Goal: Task Accomplishment & Management: Complete application form

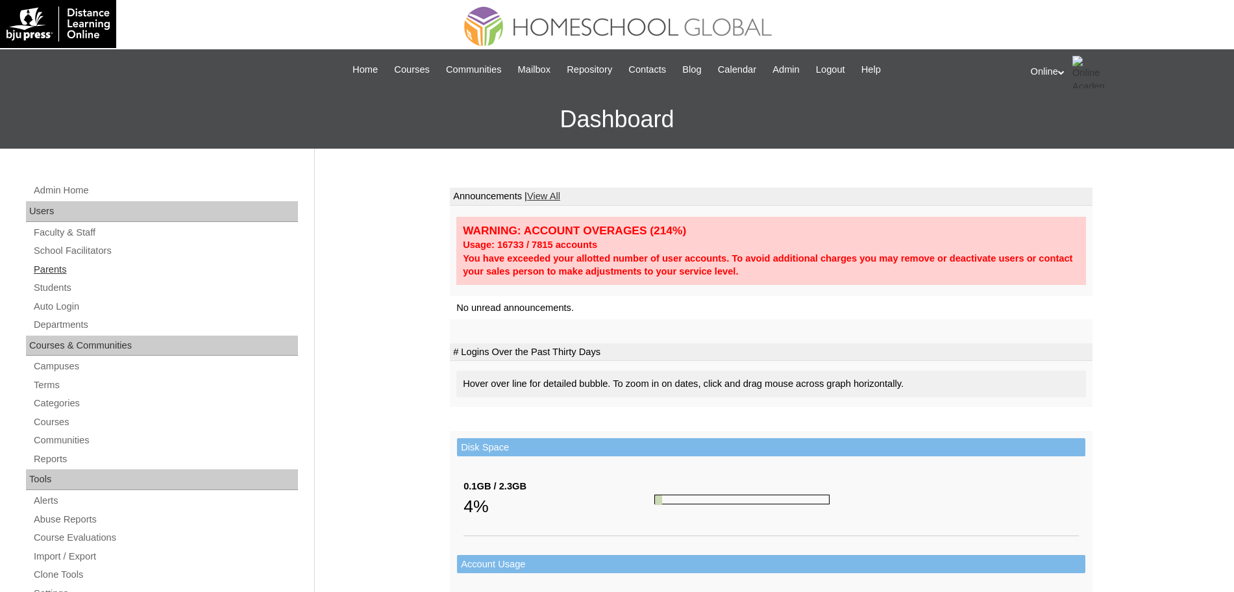
click at [60, 266] on link "Parents" at bounding box center [165, 270] width 266 height 16
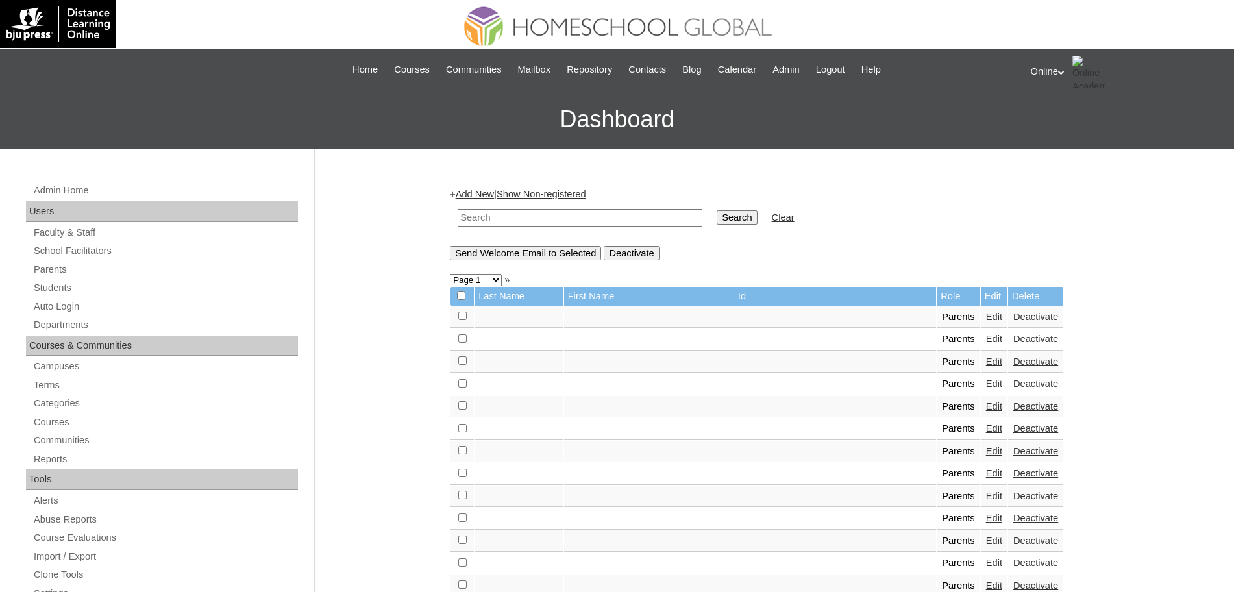
click at [473, 190] on link "Add New" at bounding box center [475, 194] width 38 height 10
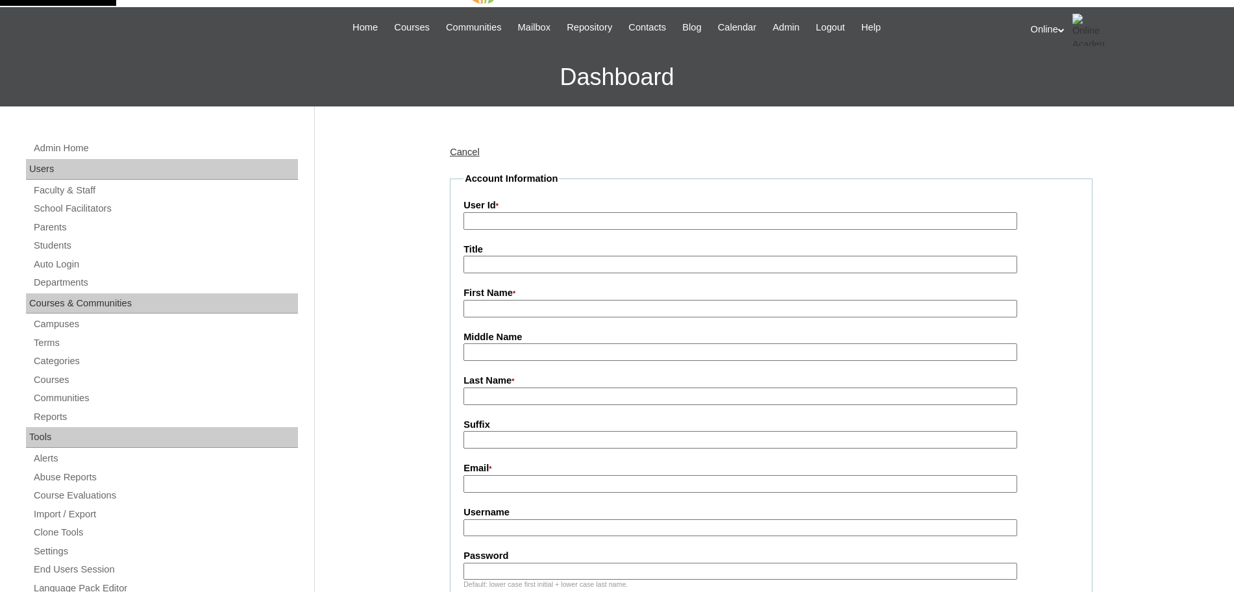
scroll to position [10, 0]
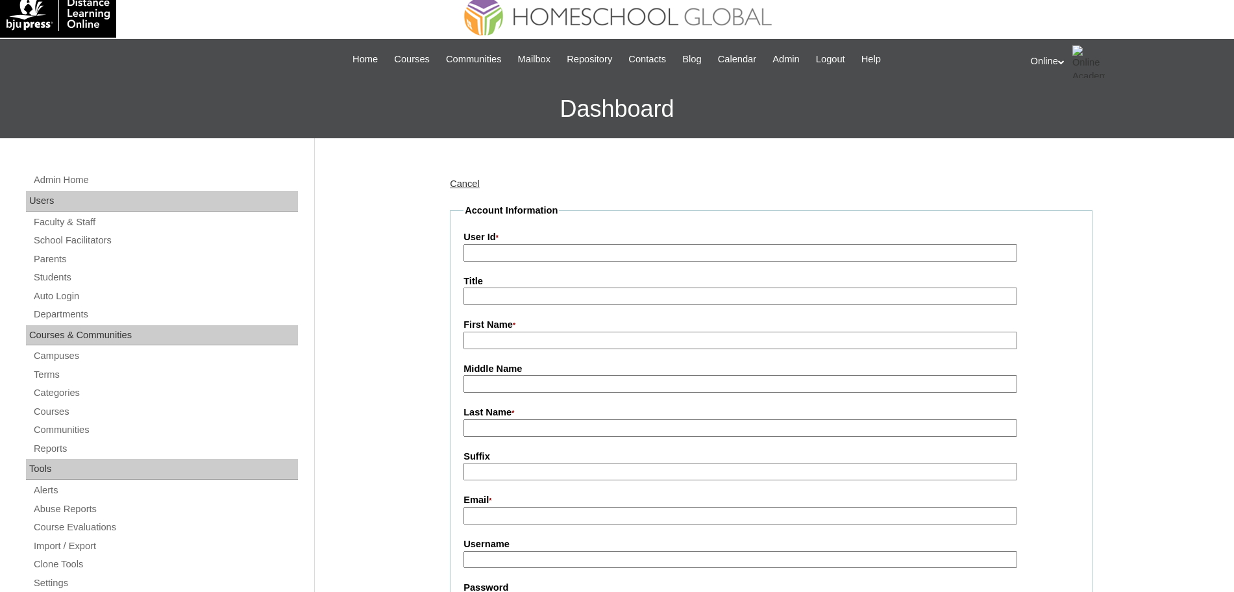
click at [563, 247] on input "User Id *" at bounding box center [740, 253] width 554 height 18
paste input "HGP0207-OACAD2025"
type input "HGP0207-OACAD2025"
click at [523, 338] on input "First Name *" at bounding box center [740, 341] width 554 height 18
paste input "Kirsten Noreen Tan"
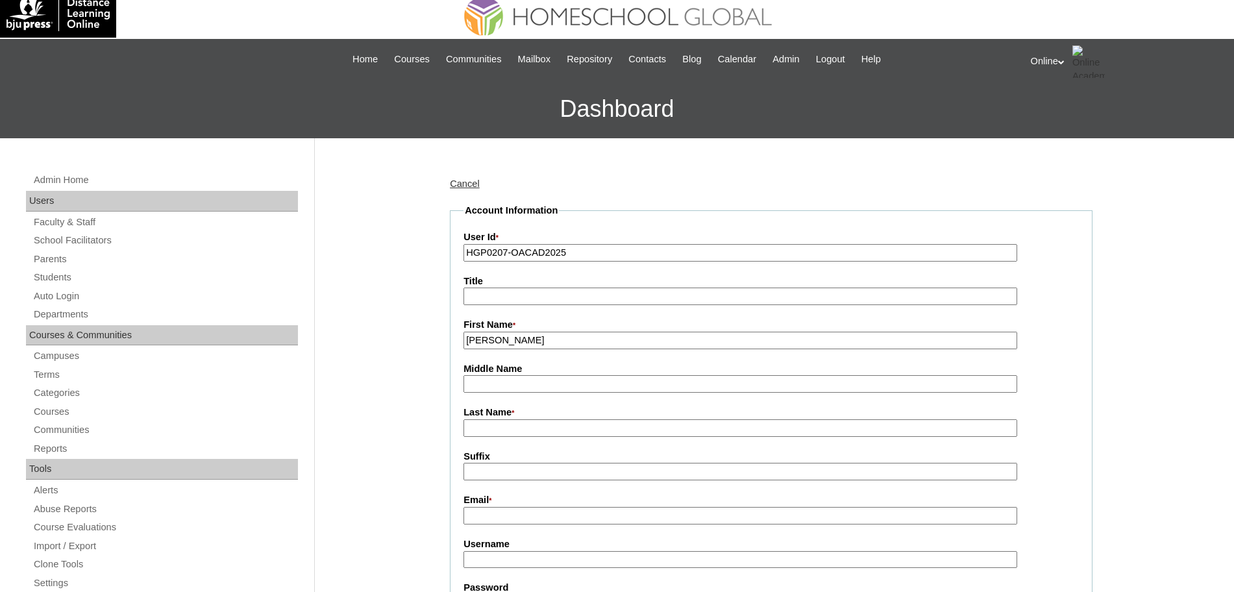
type input "Kirsten Noreen"
click at [506, 432] on input "Last Name *" at bounding box center [740, 428] width 554 height 18
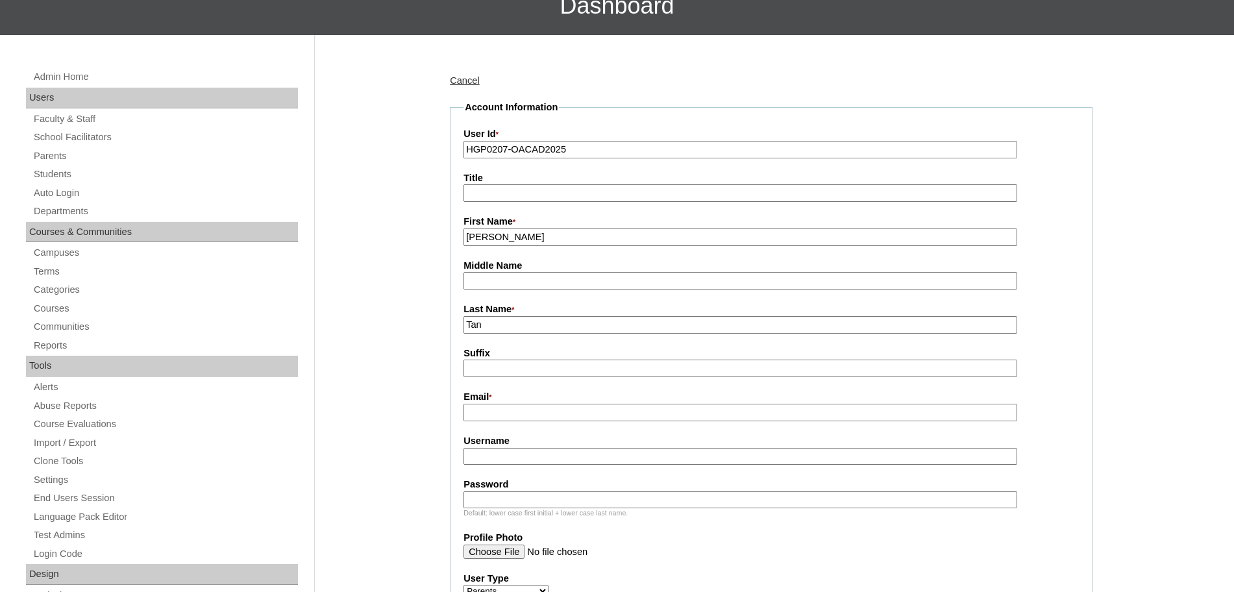
scroll to position [116, 0]
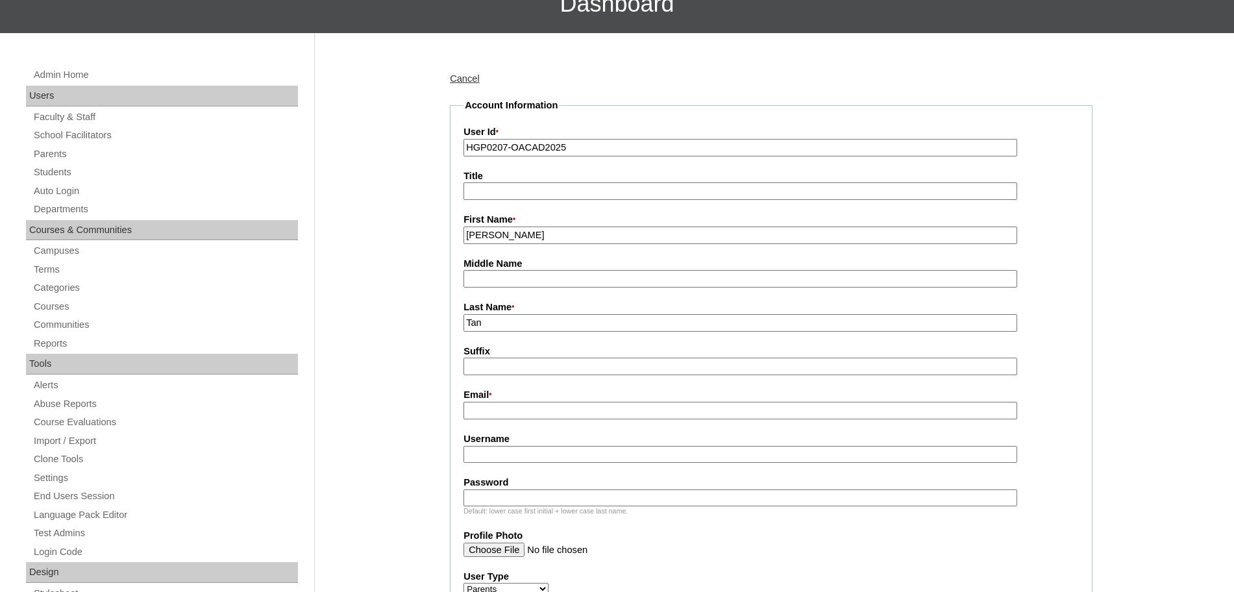
type input "Tan"
click at [519, 410] on input "Email *" at bounding box center [740, 411] width 554 height 18
paste input "kirsten.tan84@gmail.com"
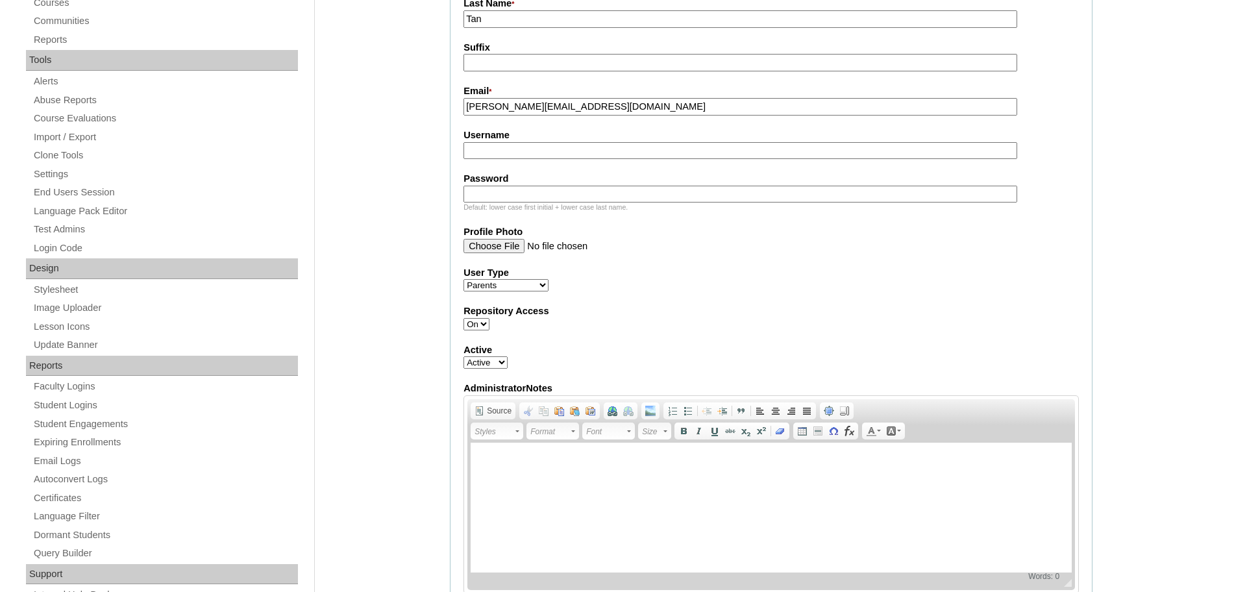
scroll to position [412, 0]
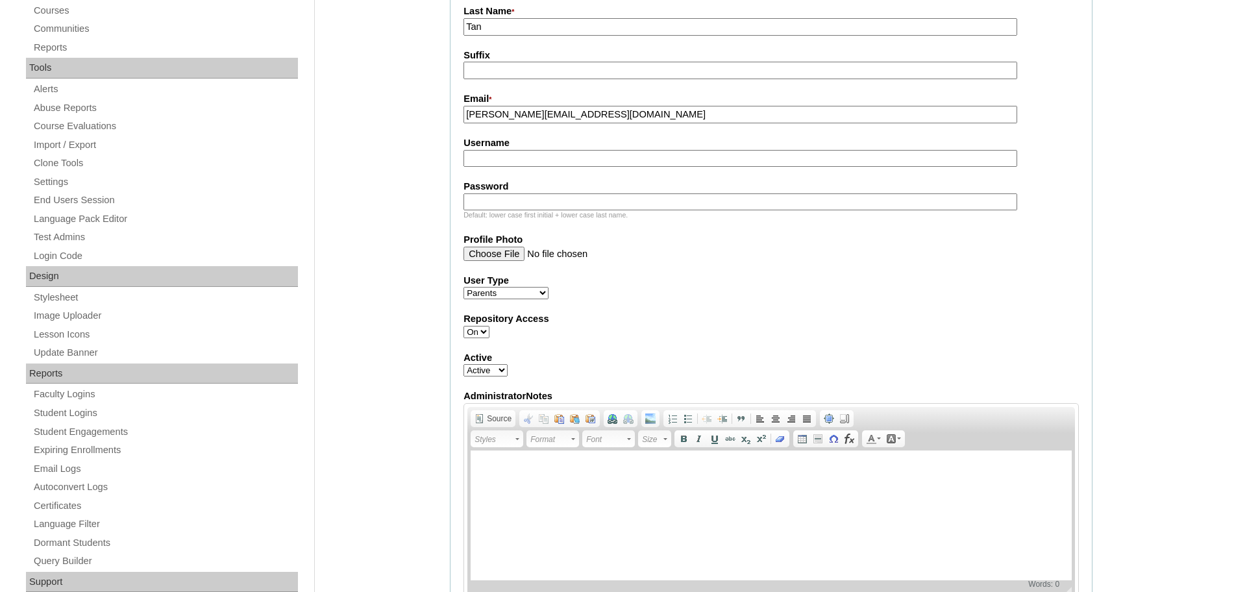
type input "kirsten.tan84@gmail.com"
click at [540, 157] on input "Username" at bounding box center [740, 159] width 554 height 18
paste input "kntan2025"
type input "kntan2025"
click at [528, 199] on input "Password" at bounding box center [740, 202] width 554 height 18
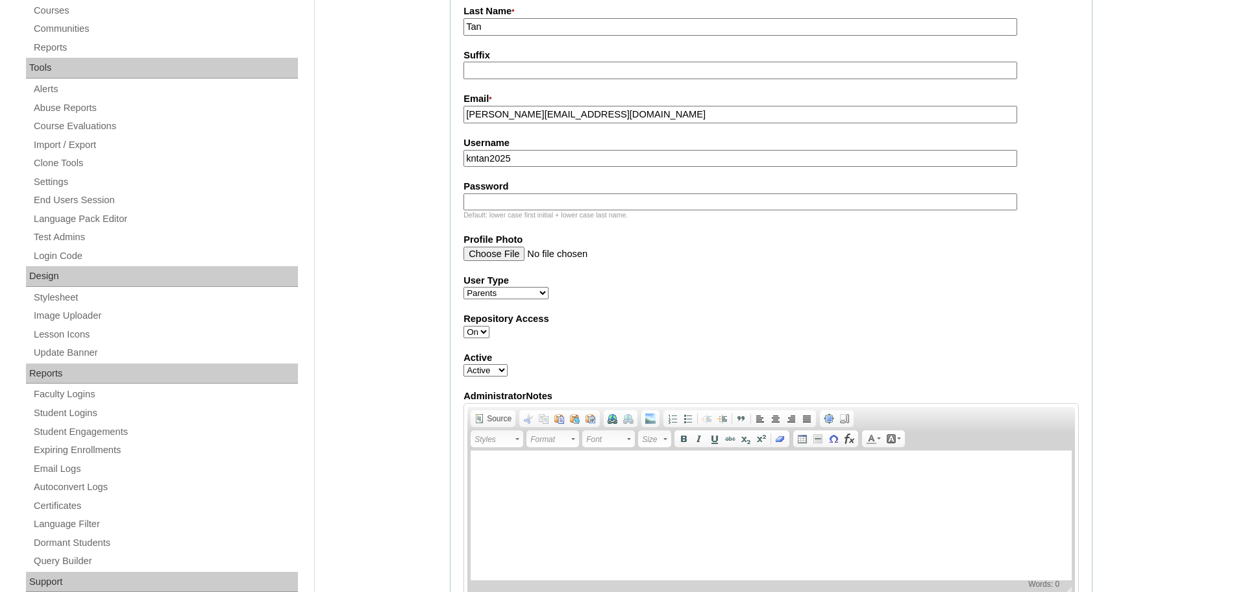
paste input "Rydf7"
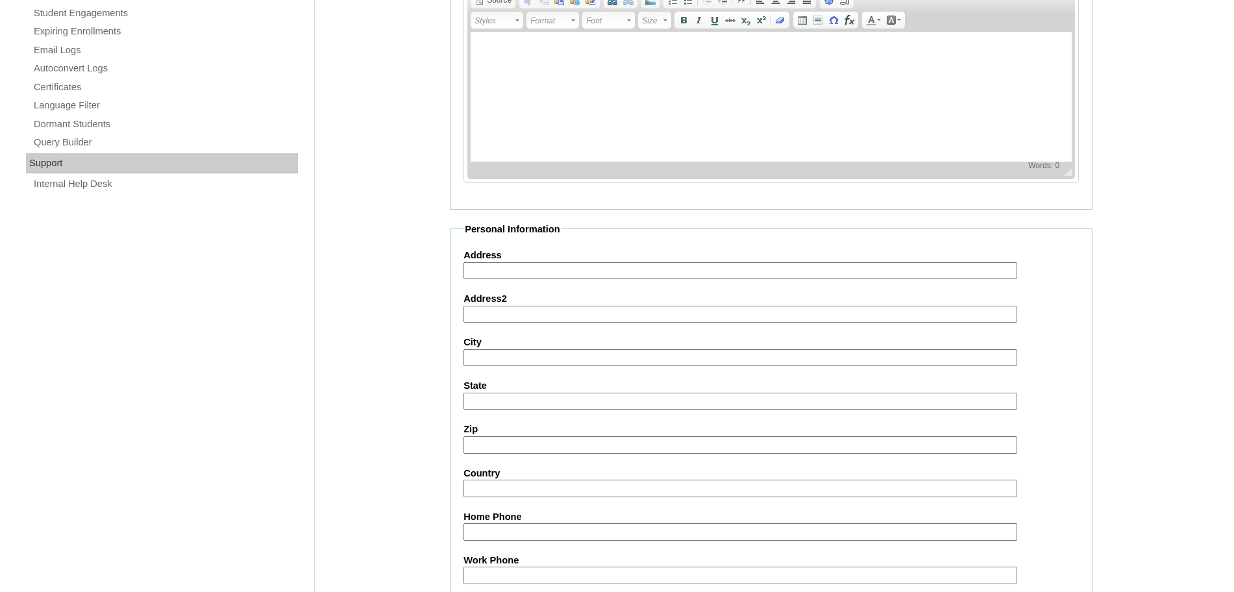
scroll to position [1162, 0]
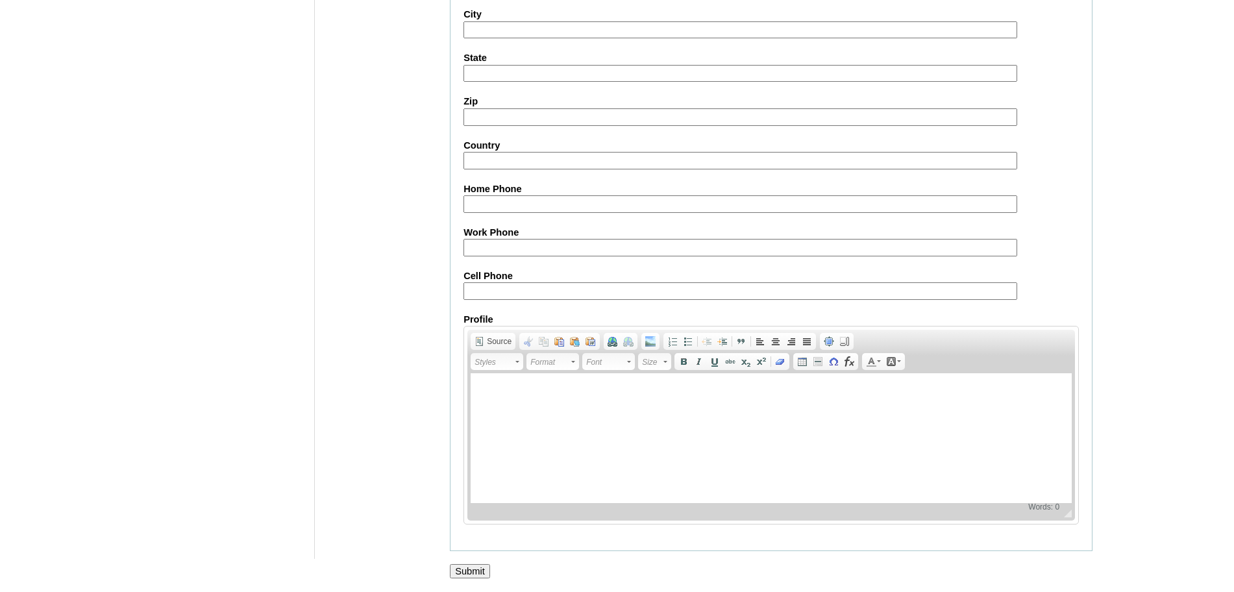
type input "Rydf7"
click at [474, 565] on input "Submit" at bounding box center [470, 571] width 40 height 14
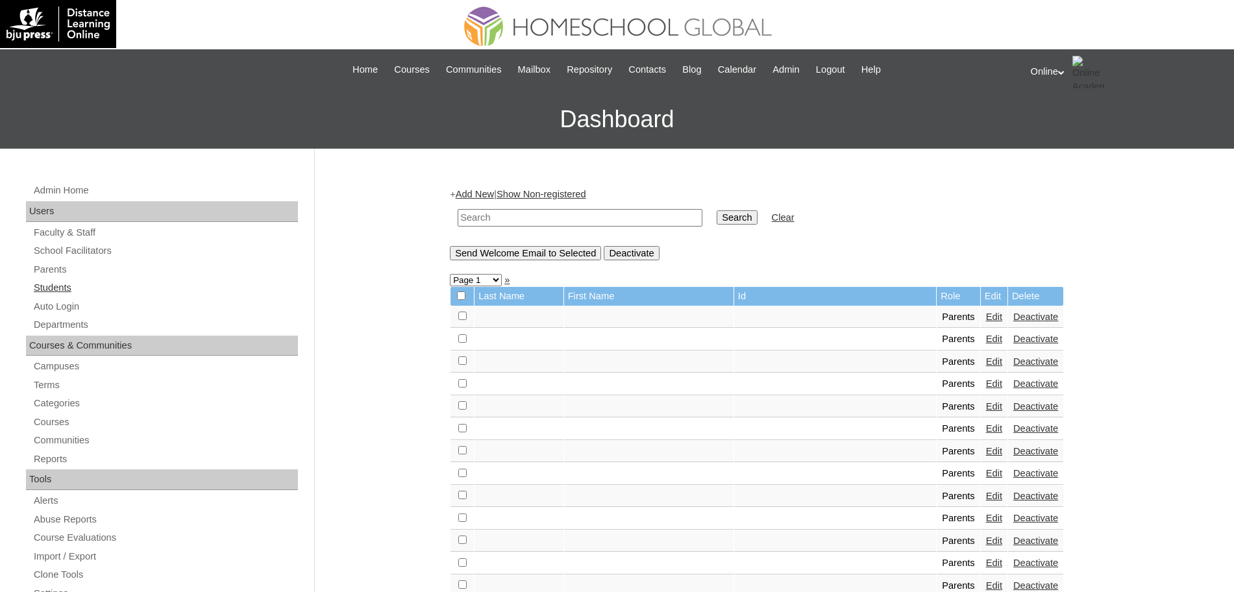
click at [58, 282] on link "Students" at bounding box center [165, 288] width 266 height 16
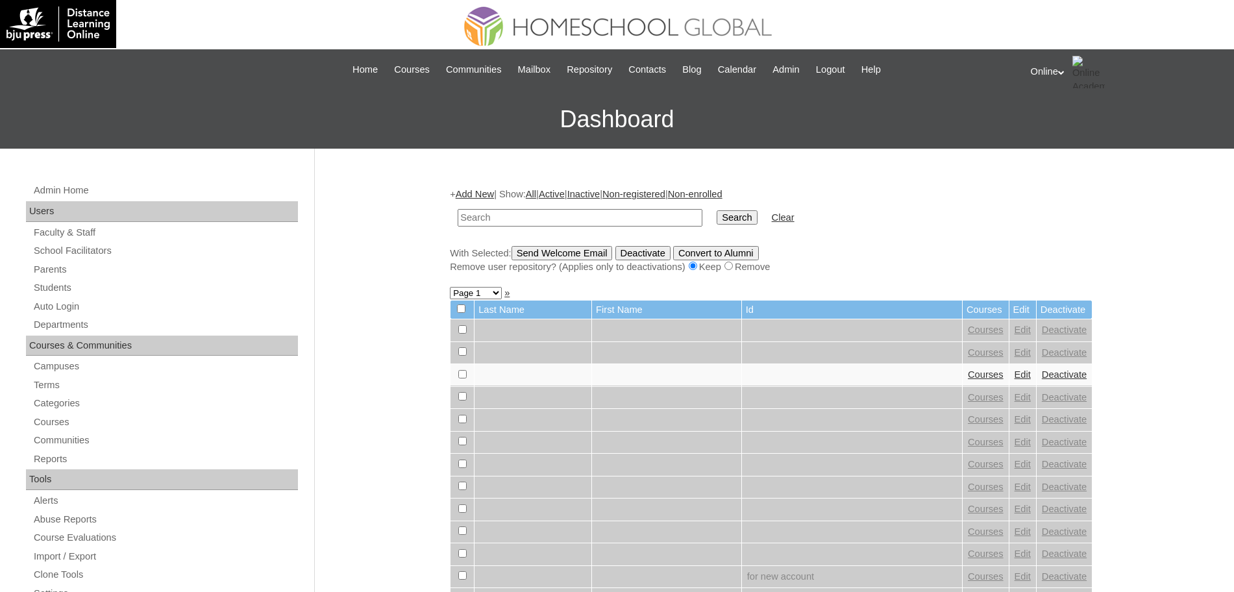
click at [479, 190] on link "Add New" at bounding box center [475, 194] width 38 height 10
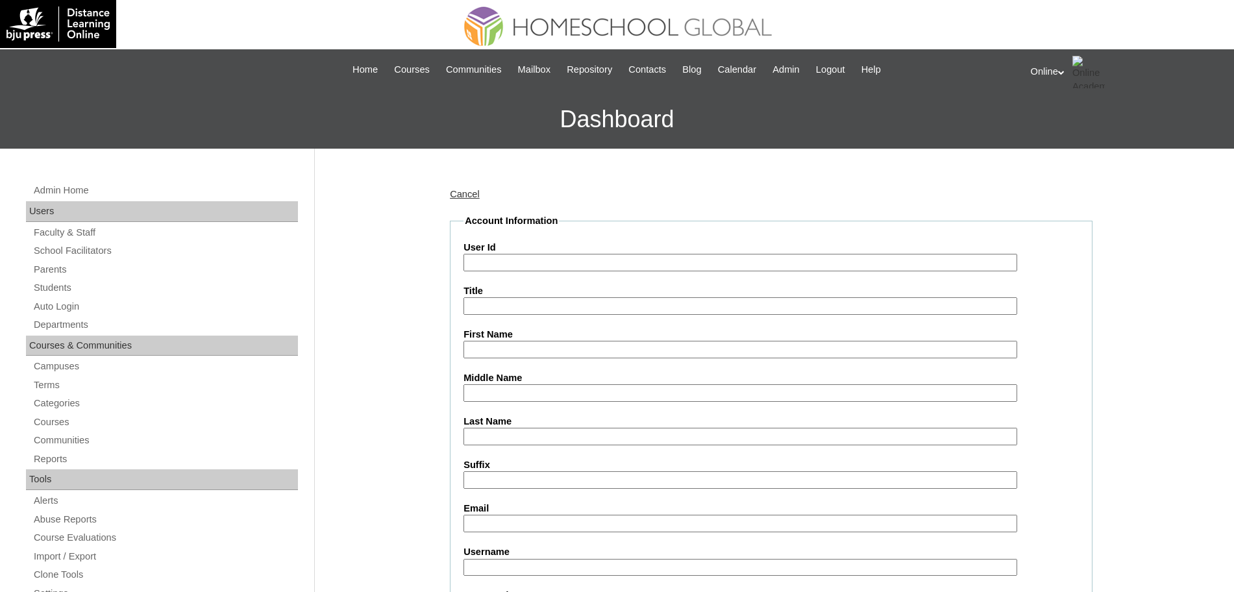
click at [515, 258] on input "User Id" at bounding box center [740, 263] width 554 height 18
paste input "HG252OACAD2025"
type input "HG252OACAD2025"
click at [550, 346] on input "First Name" at bounding box center [740, 350] width 554 height 18
paste input "Jenzine Kaye"
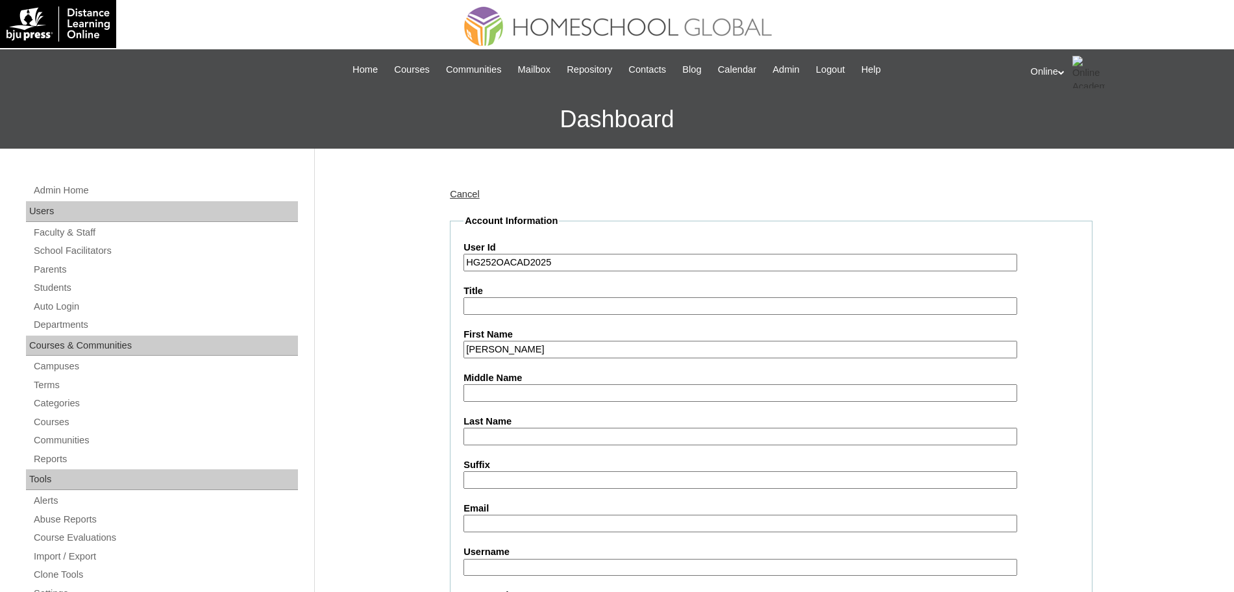
type input "Jenzine Kaye"
click at [513, 389] on input "Middle Name" at bounding box center [740, 393] width 554 height 18
paste input "Osea"
type input "Osea"
click at [504, 436] on input "Last Name" at bounding box center [740, 437] width 554 height 18
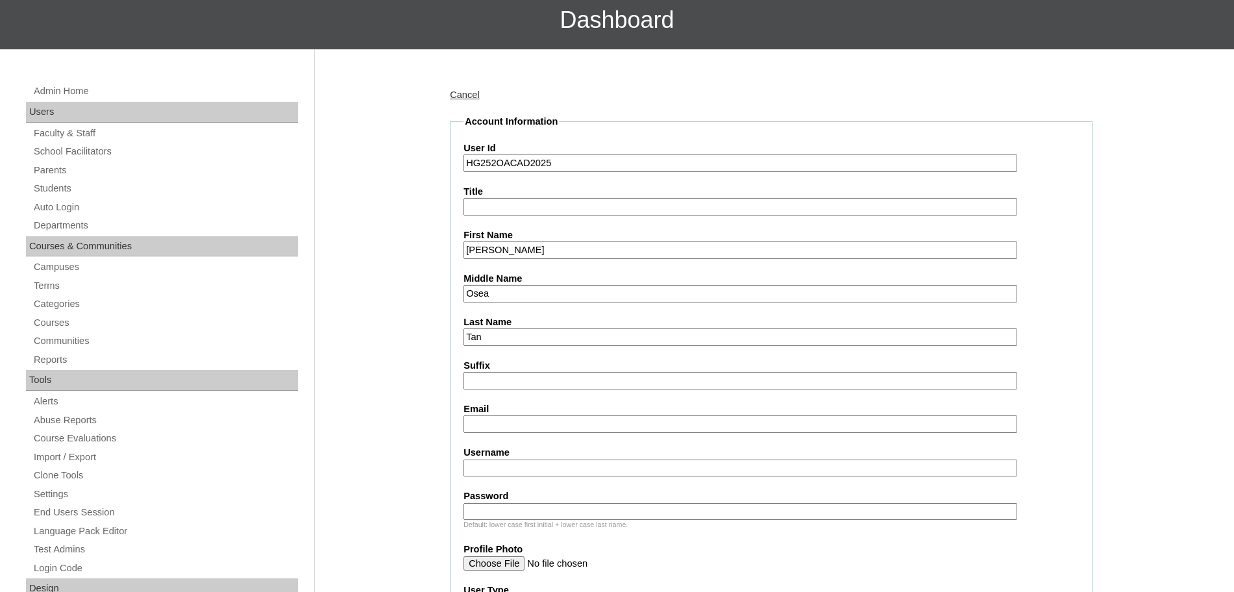
scroll to position [100, 0]
type input "Tan"
click at [504, 425] on input "Email" at bounding box center [740, 424] width 554 height 18
paste input "kirsten.tan84@gmail.com"
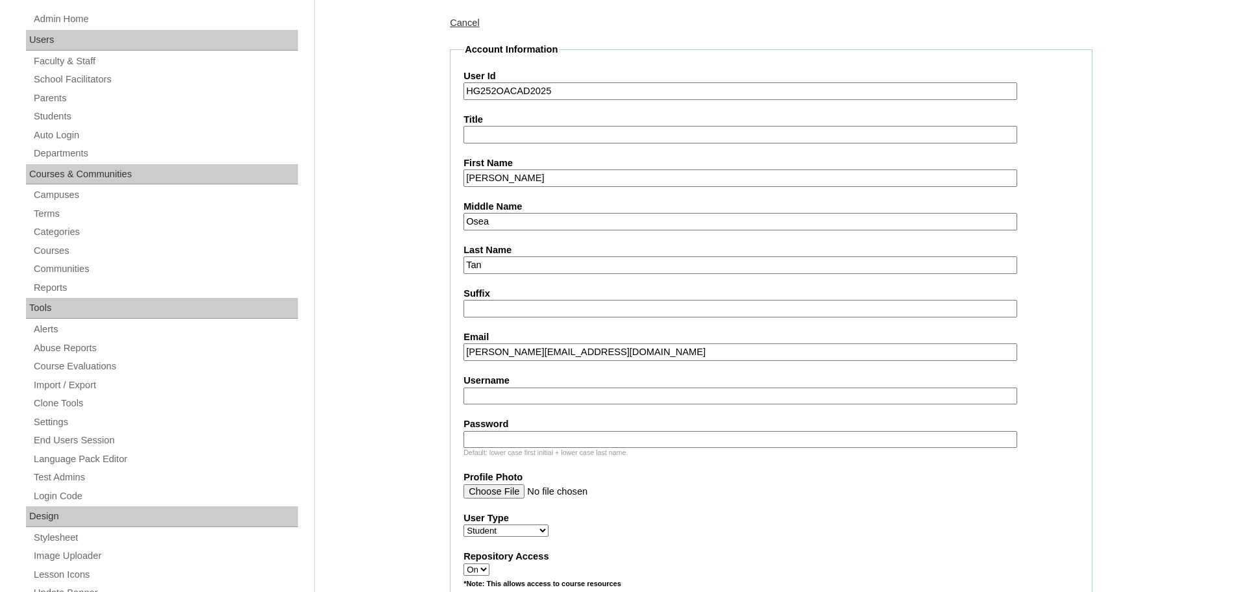
scroll to position [174, 0]
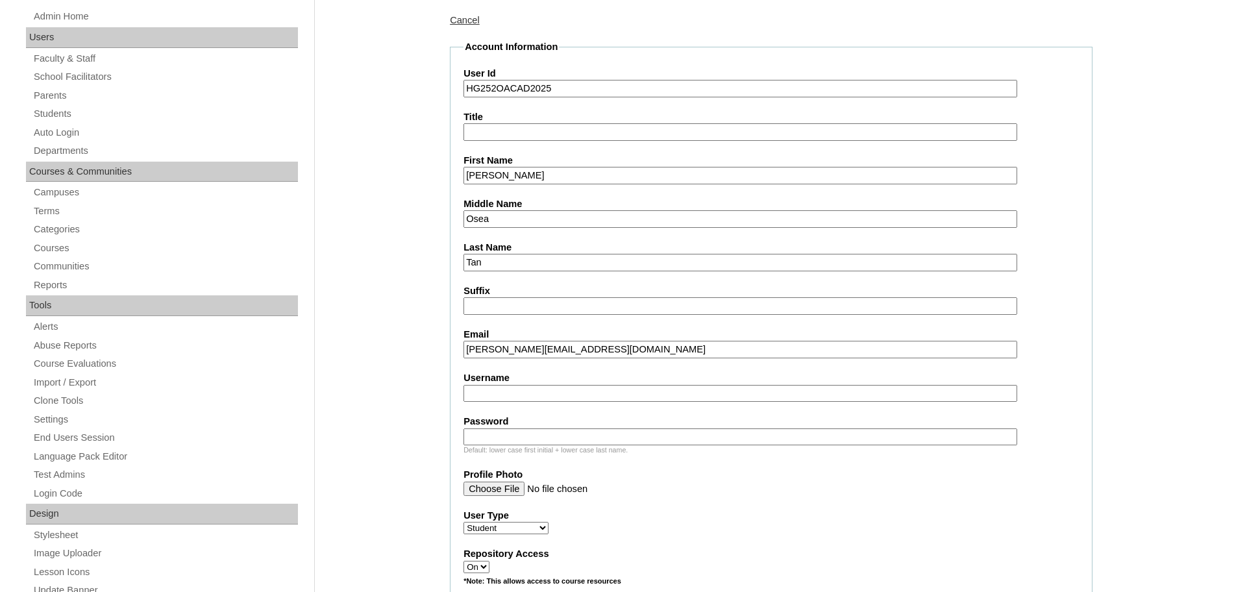
type input "kirsten.tan84@gmail.com"
click at [522, 391] on input "Username" at bounding box center [740, 394] width 554 height 18
paste input "jenzine.tan2025"
type input "jenzine.tan2025"
click at [540, 430] on input "Password" at bounding box center [740, 437] width 554 height 18
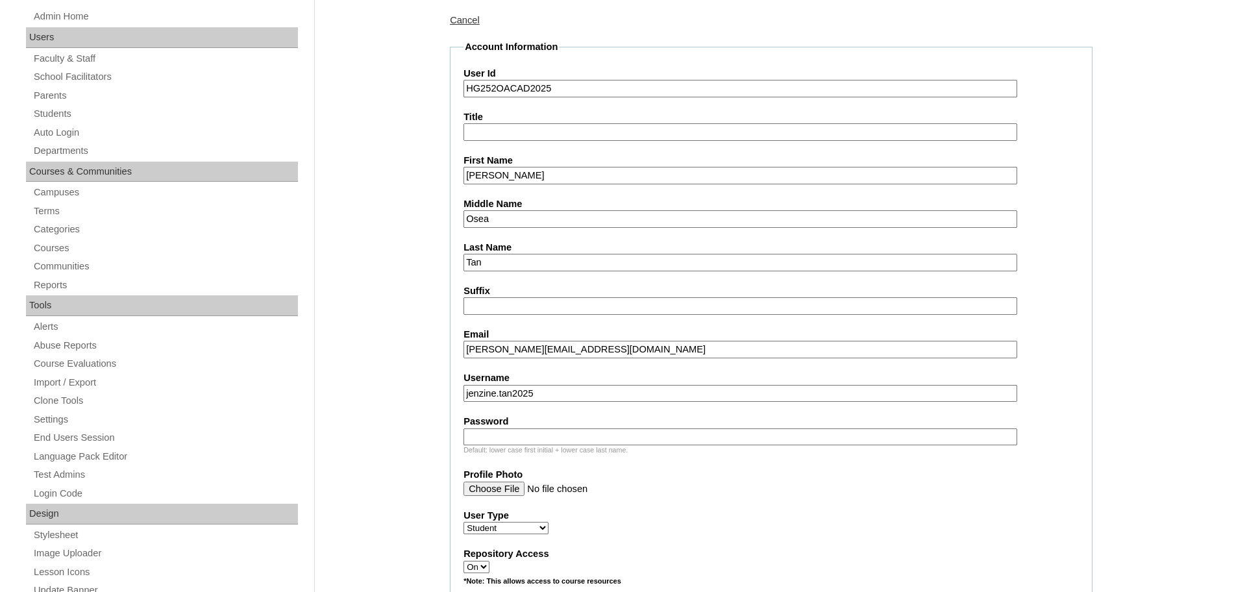
paste input "Lihu6"
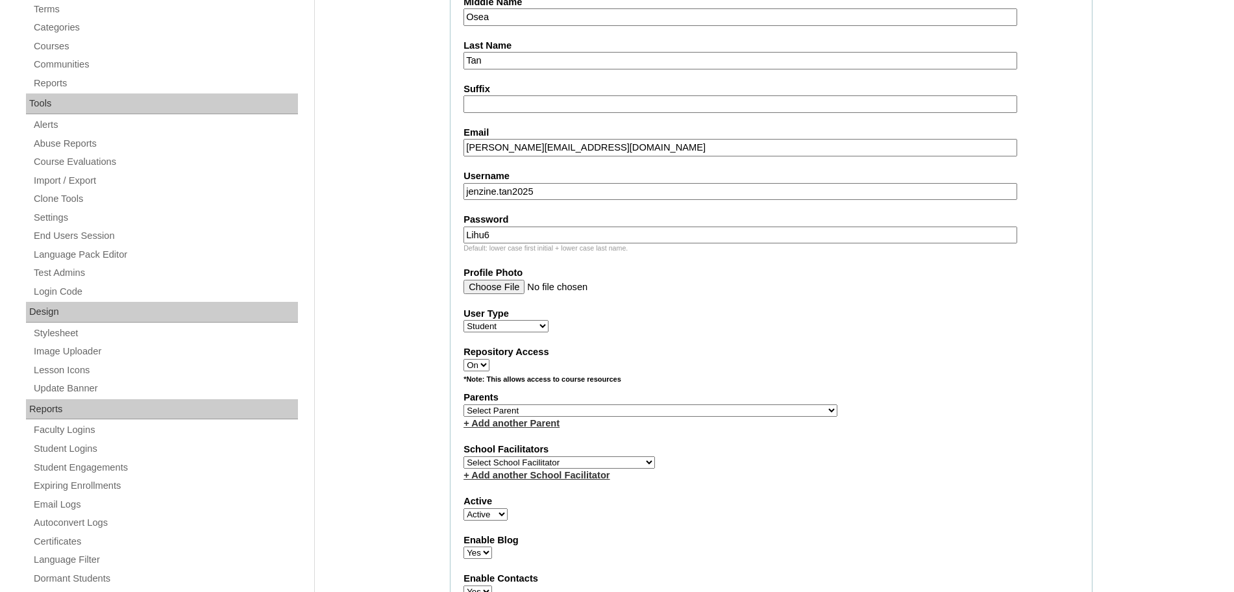
scroll to position [386, 0]
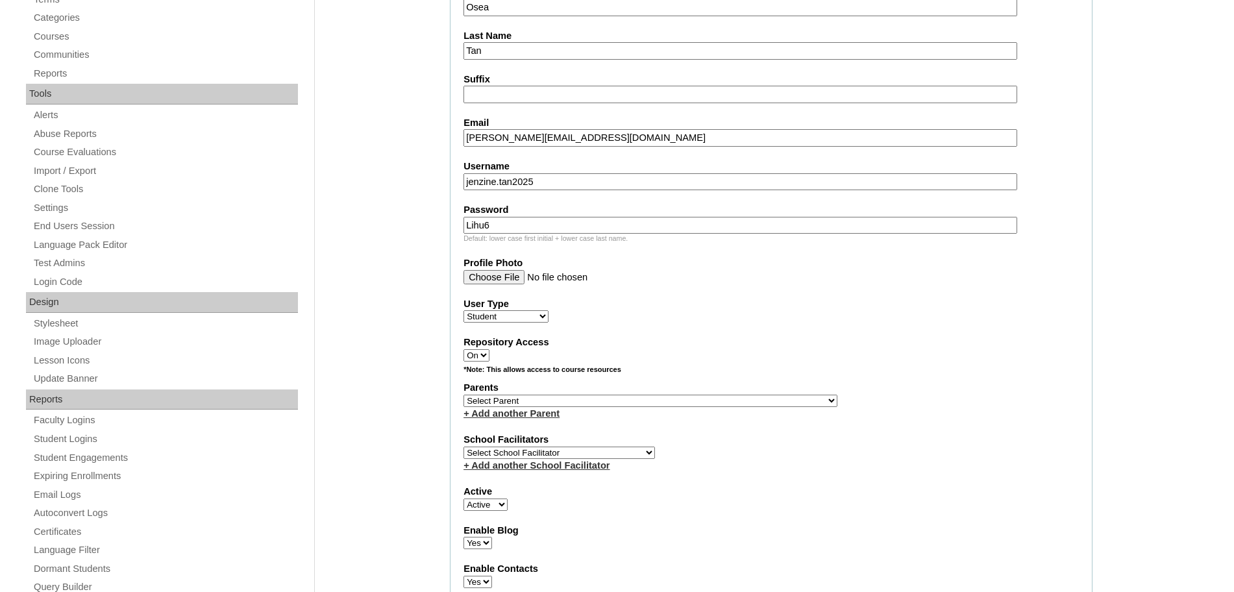
type input "Lihu6"
click at [563, 401] on select "Select Parent , , , , , , , , , , , , , , , , , , , , , , , , , , , , , , , , ,…" at bounding box center [650, 401] width 374 height 12
select select "43878"
click at [463, 395] on select "Select Parent , , , , , , , , , , , , , , , , , , , , , , , , , , , , , , , , ,…" at bounding box center [650, 401] width 374 height 12
click at [606, 450] on select "Select School Facilitator Norman Añain Ruffa Abadijas Mary Abella Gloryfe Abion…" at bounding box center [559, 453] width 192 height 12
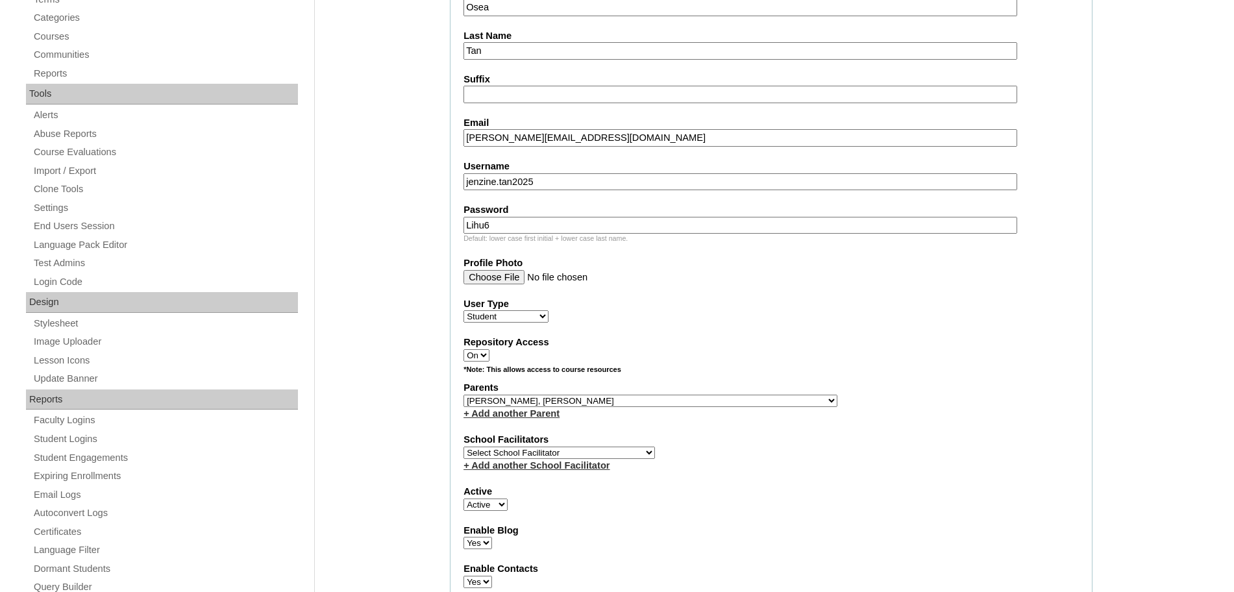
select select "43686"
click at [463, 447] on select "Select School Facilitator Norman Añain Ruffa Abadijas Mary Abella Gloryfe Abion…" at bounding box center [559, 453] width 192 height 12
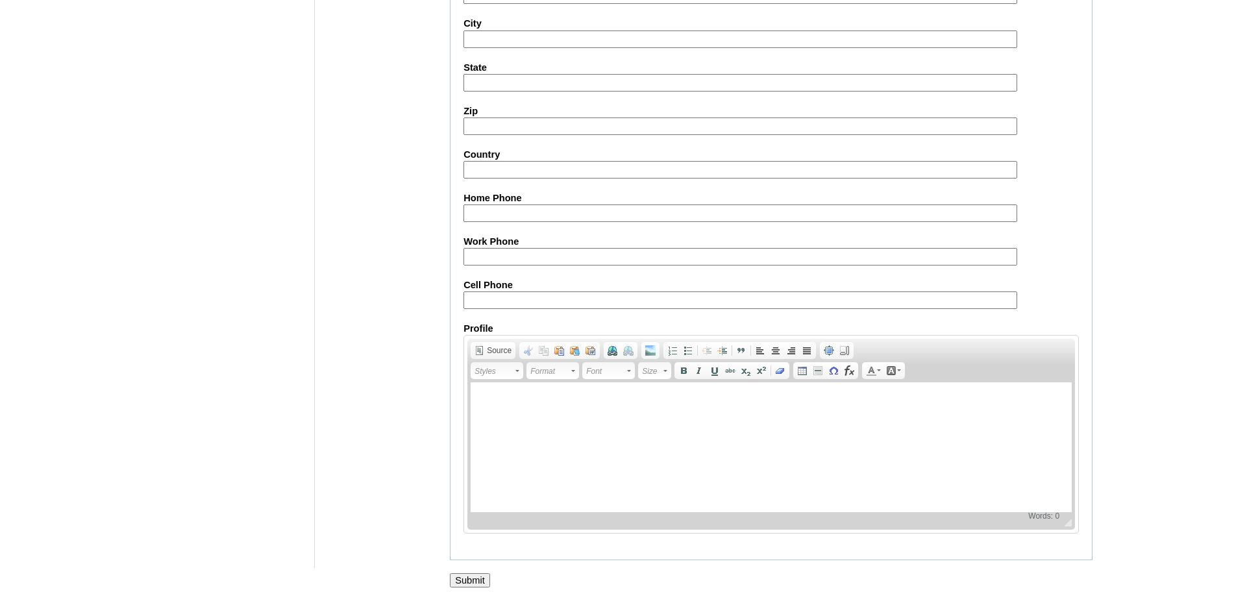
scroll to position [1383, 0]
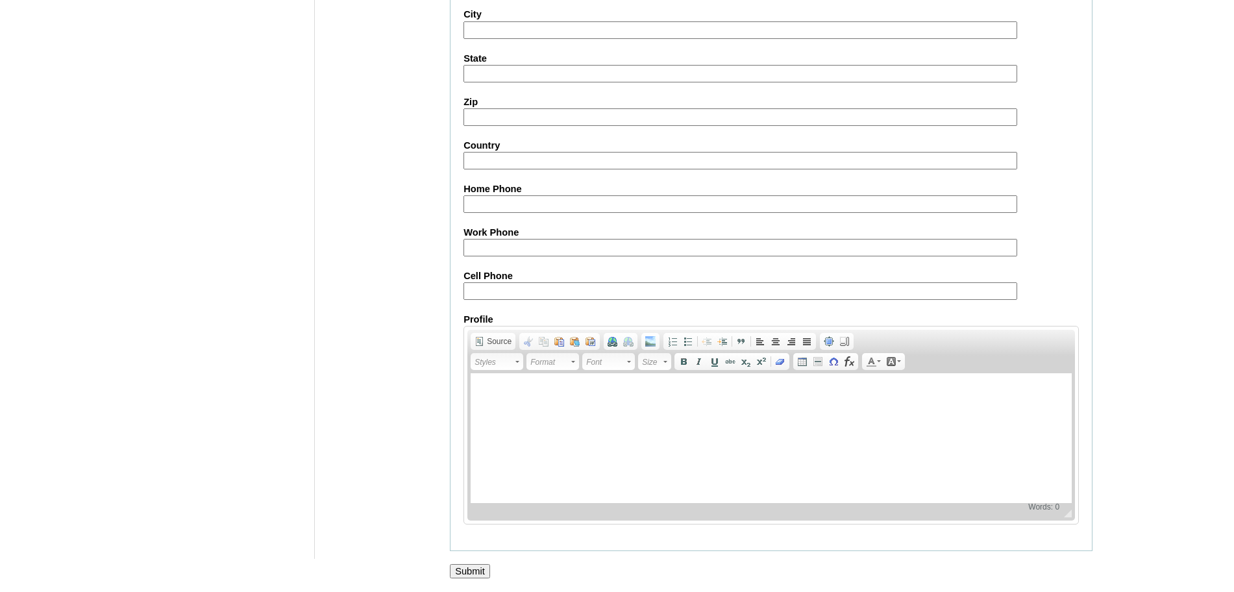
click at [472, 567] on input "Submit" at bounding box center [470, 571] width 40 height 14
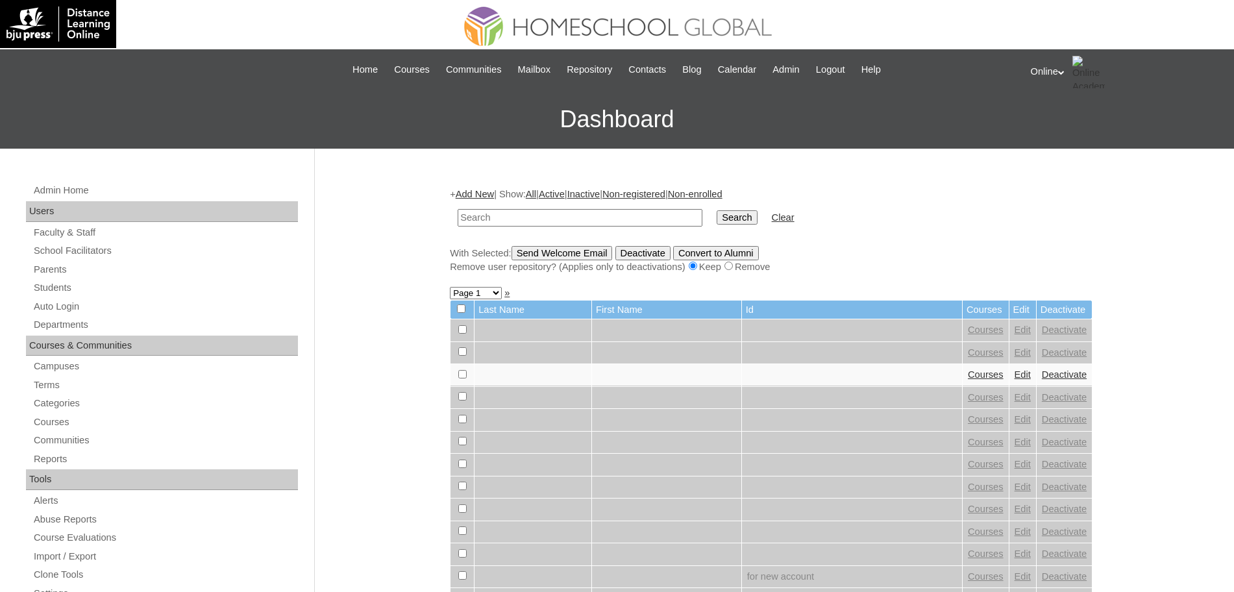
click at [482, 219] on input "text" at bounding box center [580, 218] width 245 height 18
type input "HG247OACAD2025"
click at [717, 219] on input "Search" at bounding box center [737, 217] width 40 height 14
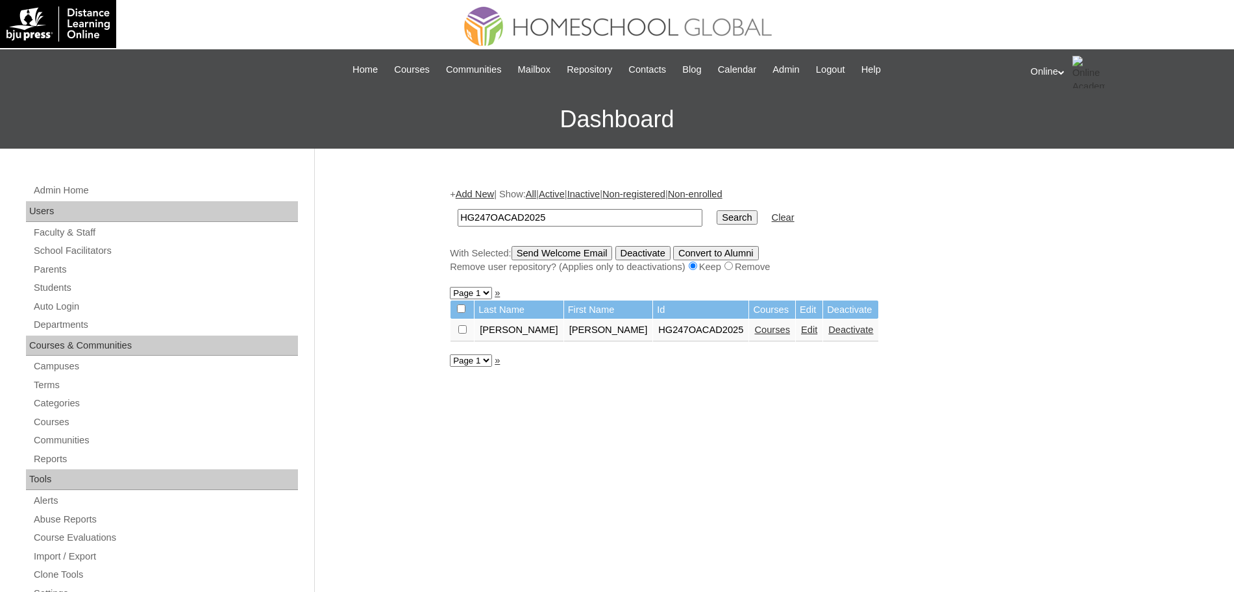
drag, startPoint x: 580, startPoint y: 210, endPoint x: 432, endPoint y: 212, distance: 147.4
click at [432, 212] on div "Admin Home Users Faculty & Staff School Facilitators Parents Students Auto Logi…" at bounding box center [617, 596] width 1234 height 895
paste input "52"
type input "HG252OACAD2025"
click at [717, 214] on input "Search" at bounding box center [737, 217] width 40 height 14
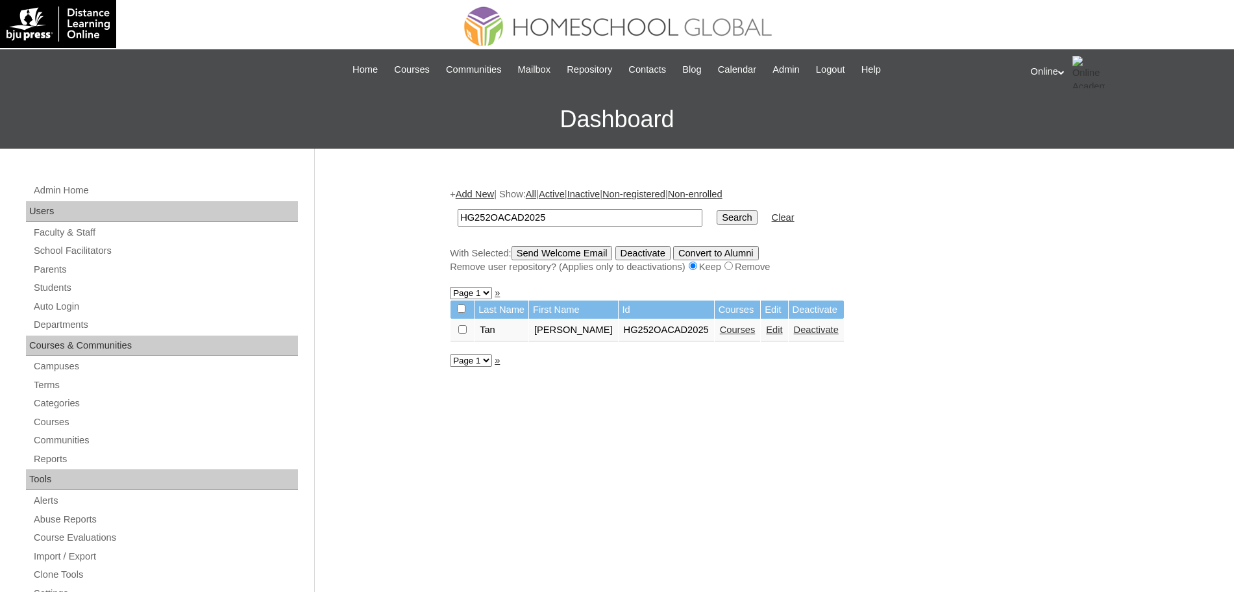
click at [734, 332] on link "Courses" at bounding box center [738, 330] width 36 height 10
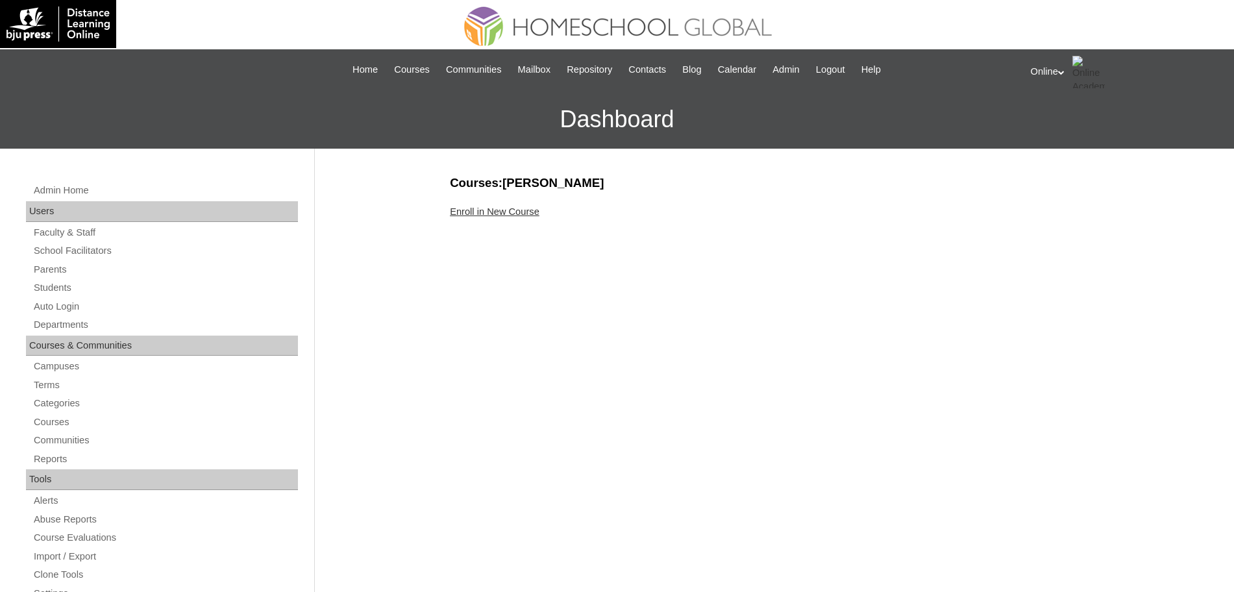
click at [464, 211] on link "Enroll in New Course" at bounding box center [495, 211] width 90 height 10
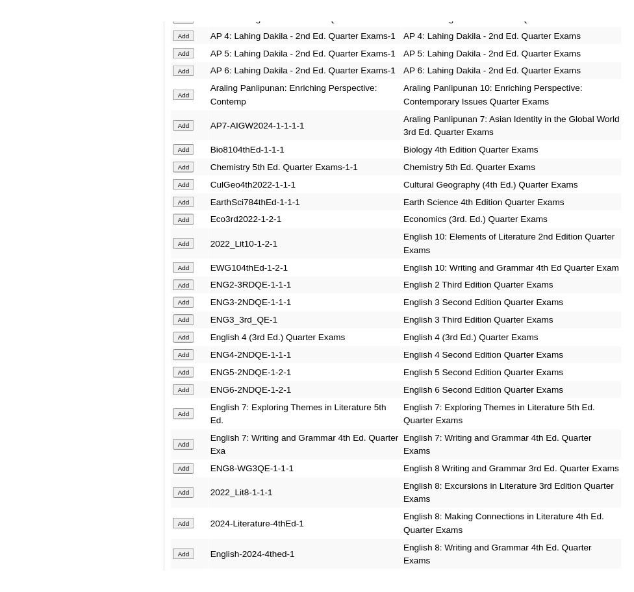
scroll to position [1422, 0]
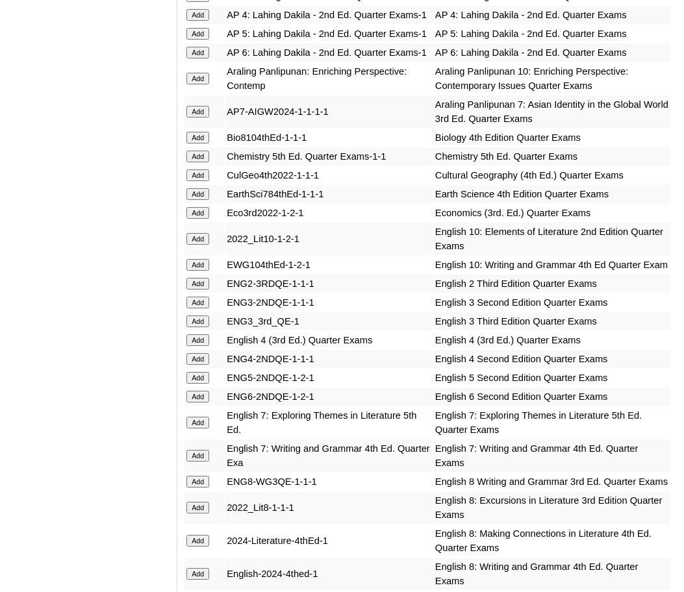
drag, startPoint x: 10, startPoint y: 310, endPoint x: 6, endPoint y: 195, distance: 114.3
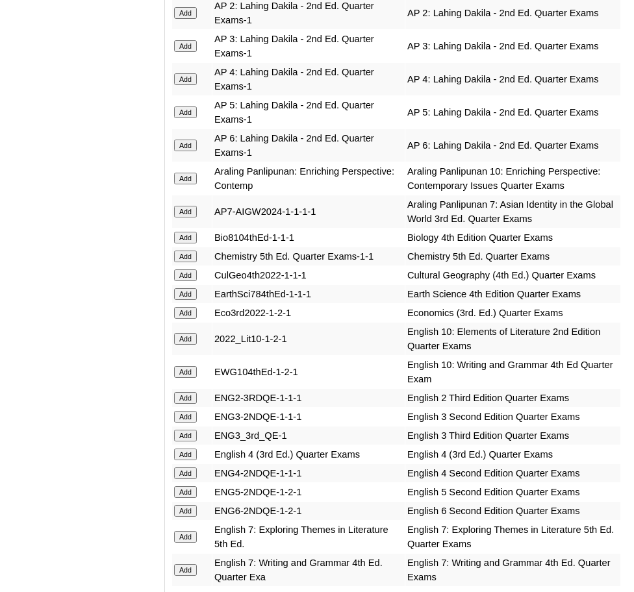
click at [188, 366] on input "Add" at bounding box center [185, 372] width 23 height 12
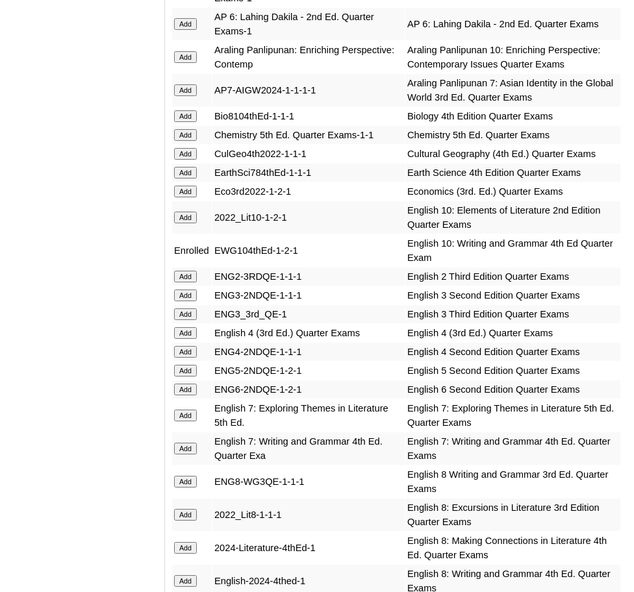
scroll to position [1539, 0]
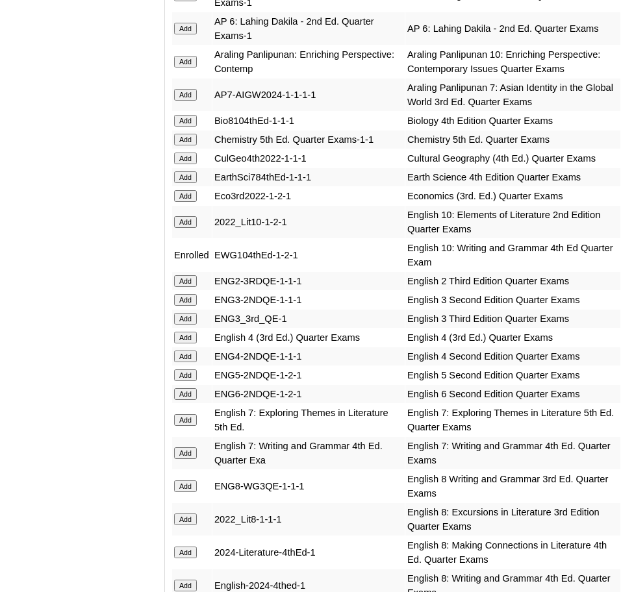
click at [188, 216] on input "Add" at bounding box center [185, 222] width 23 height 12
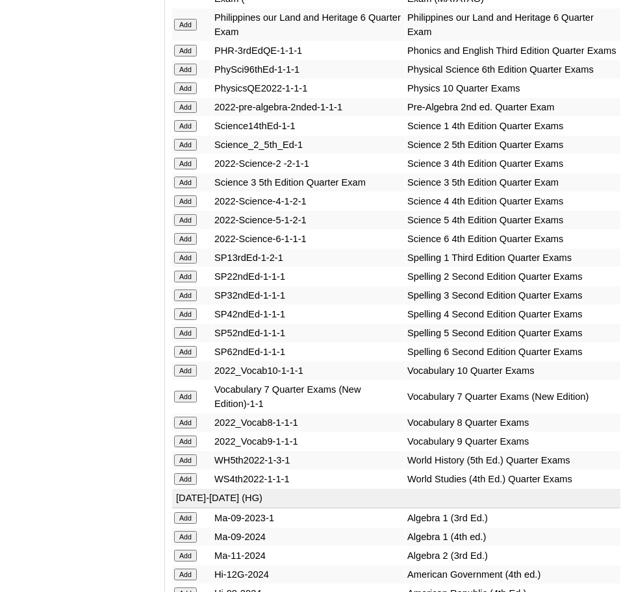
scroll to position [3163, 0]
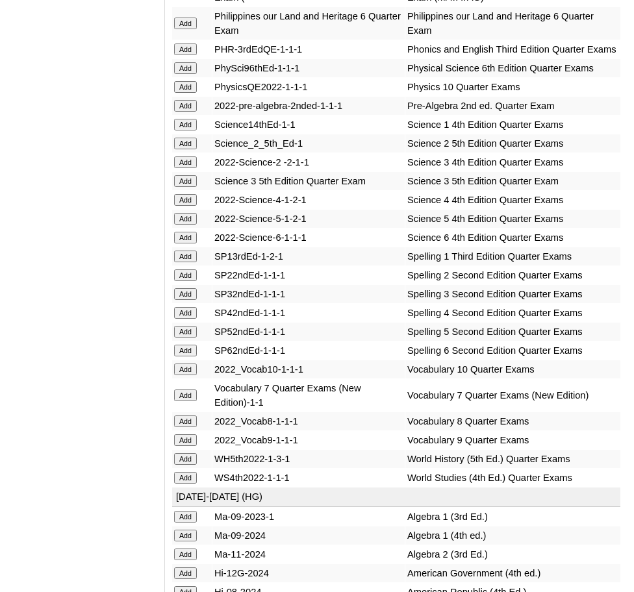
click at [189, 364] on input "Add" at bounding box center [185, 370] width 23 height 12
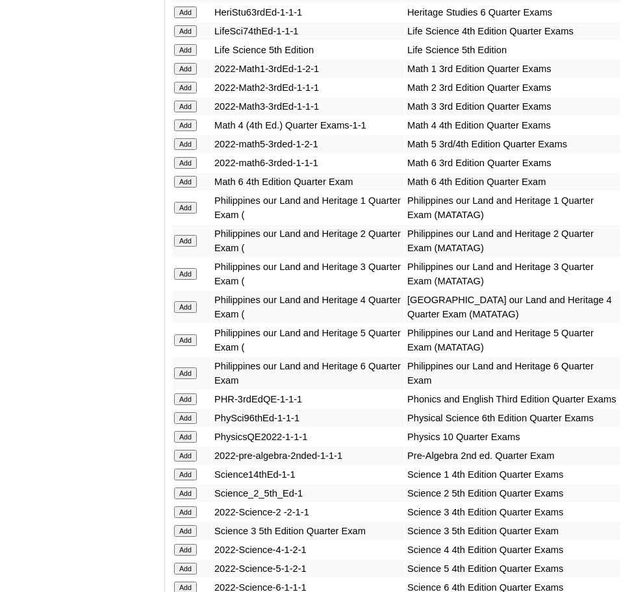
scroll to position [2814, 0]
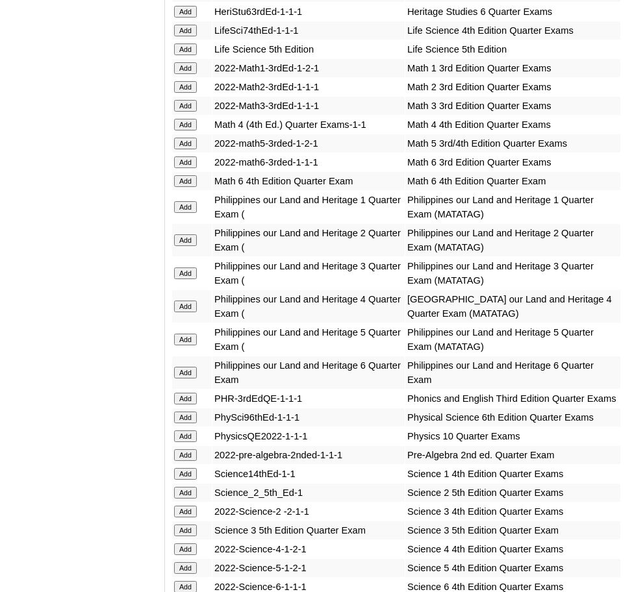
click at [190, 430] on input "Add" at bounding box center [185, 436] width 23 height 12
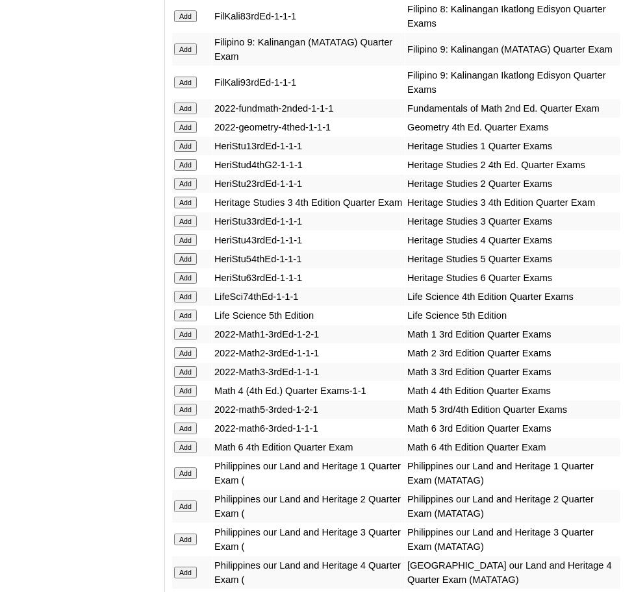
scroll to position [2549, 0]
click at [188, 121] on input "Add" at bounding box center [185, 127] width 23 height 12
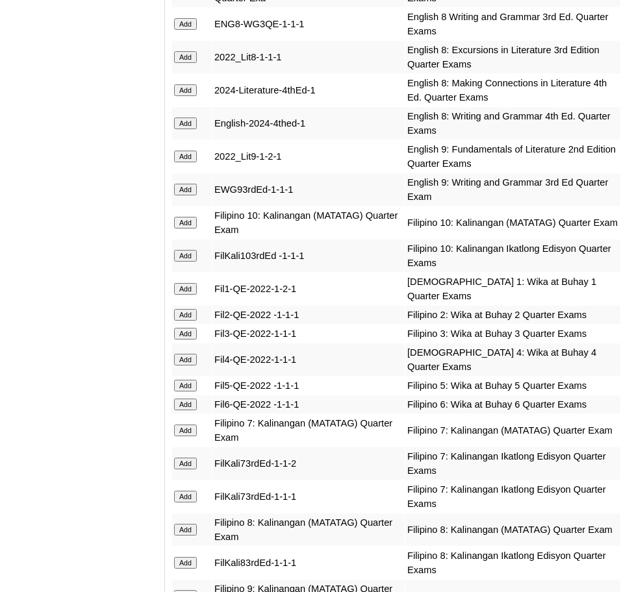
scroll to position [1962, 0]
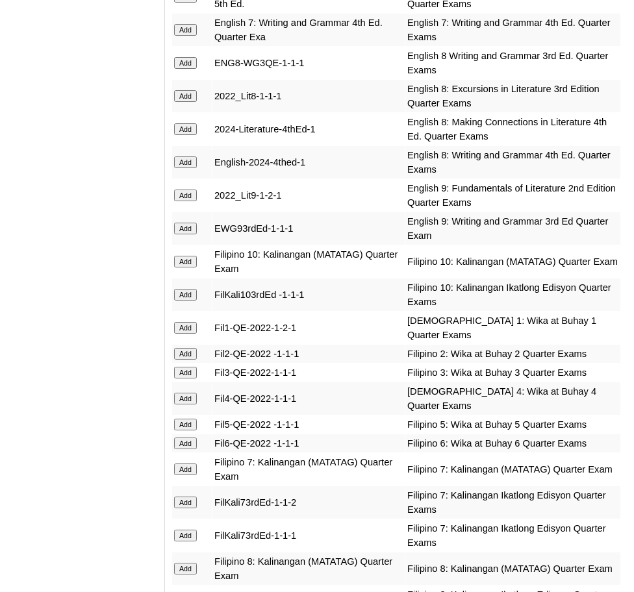
click at [188, 256] on input "Add" at bounding box center [185, 262] width 23 height 12
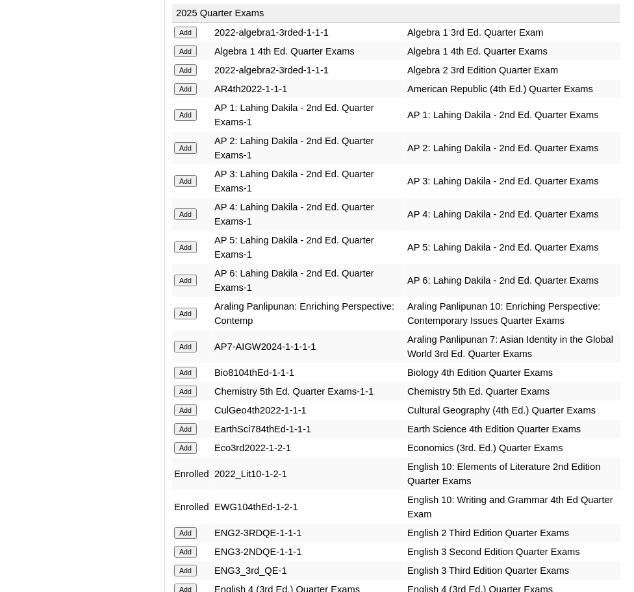
scroll to position [1288, 0]
click at [186, 307] on input "Add" at bounding box center [185, 313] width 23 height 12
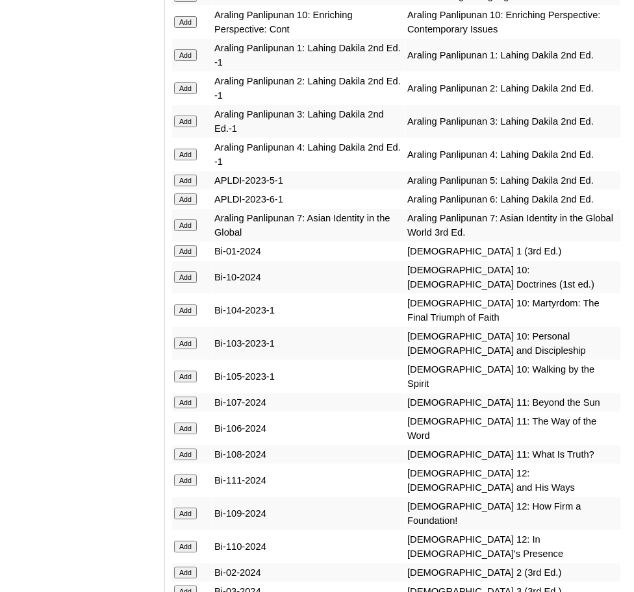
scroll to position [3781, 0]
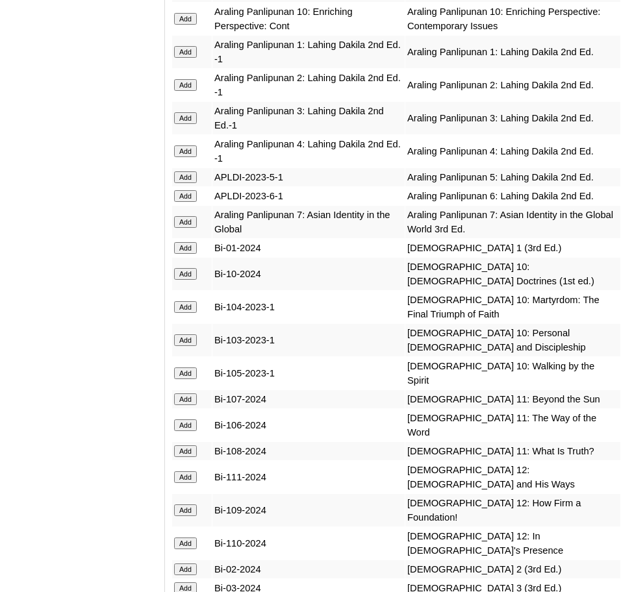
click at [187, 268] on input "Add" at bounding box center [185, 274] width 23 height 12
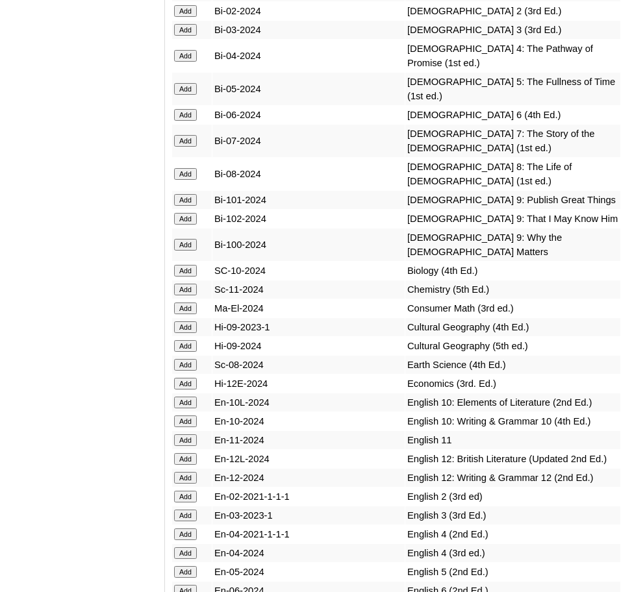
scroll to position [4359, 0]
click at [182, 415] on input "Add" at bounding box center [185, 421] width 23 height 12
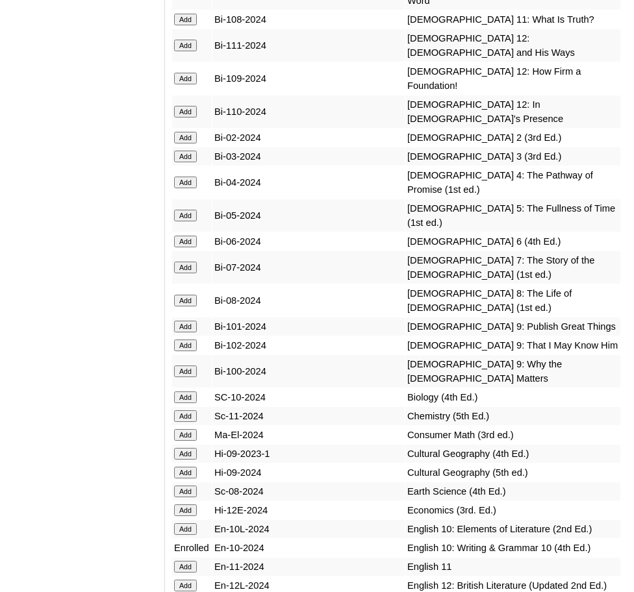
scroll to position [4314, 0]
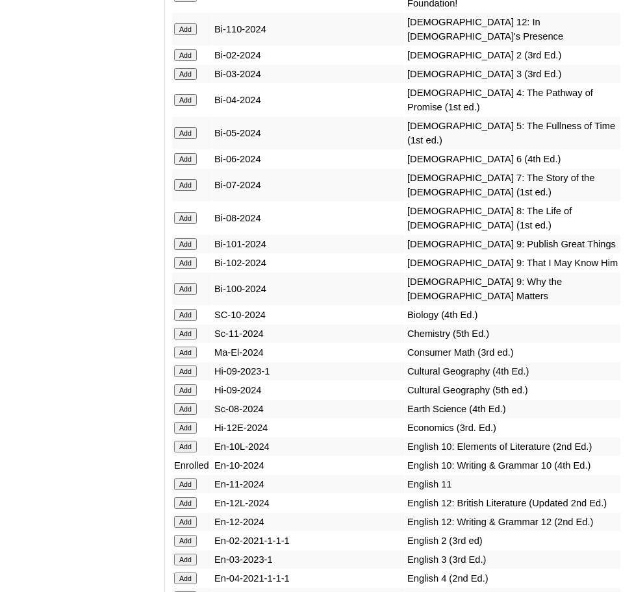
click at [186, 441] on input "Add" at bounding box center [185, 447] width 23 height 12
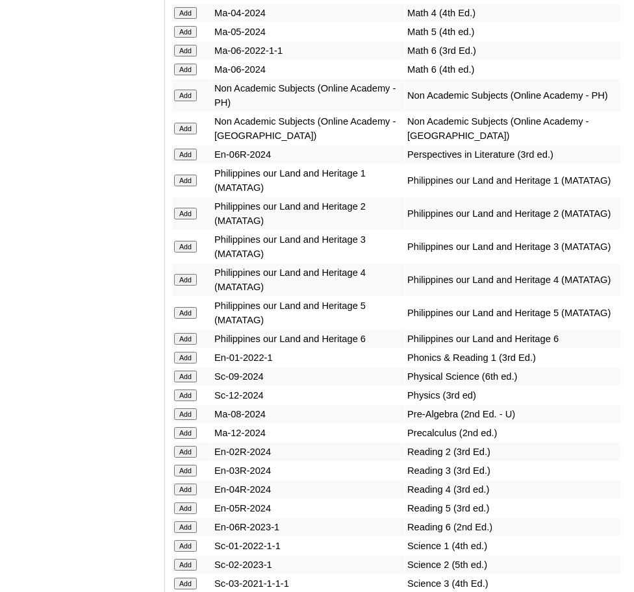
scroll to position [5839, 0]
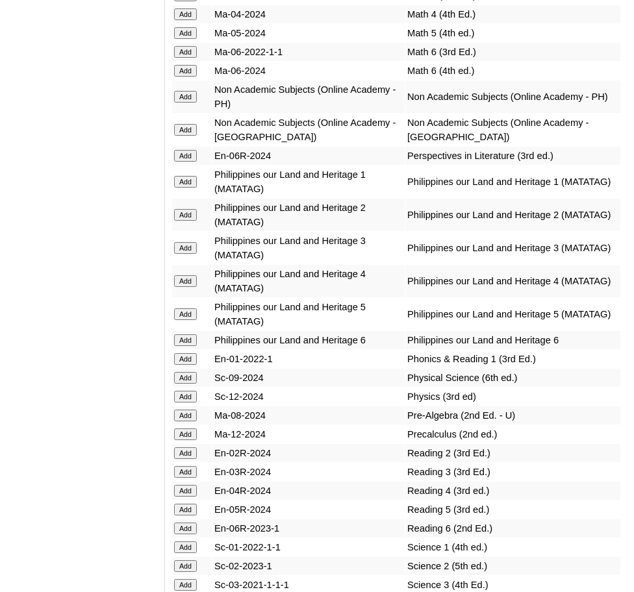
click at [193, 391] on input "Add" at bounding box center [185, 397] width 23 height 12
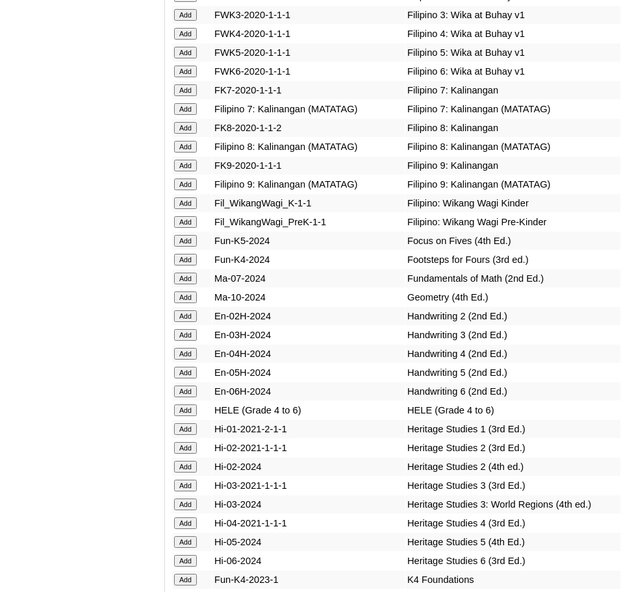
scroll to position [5084, 0]
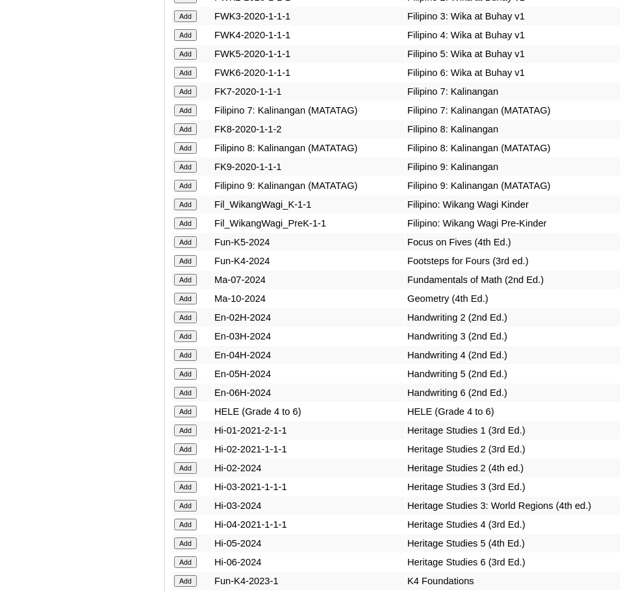
click at [191, 293] on input "Add" at bounding box center [185, 299] width 23 height 12
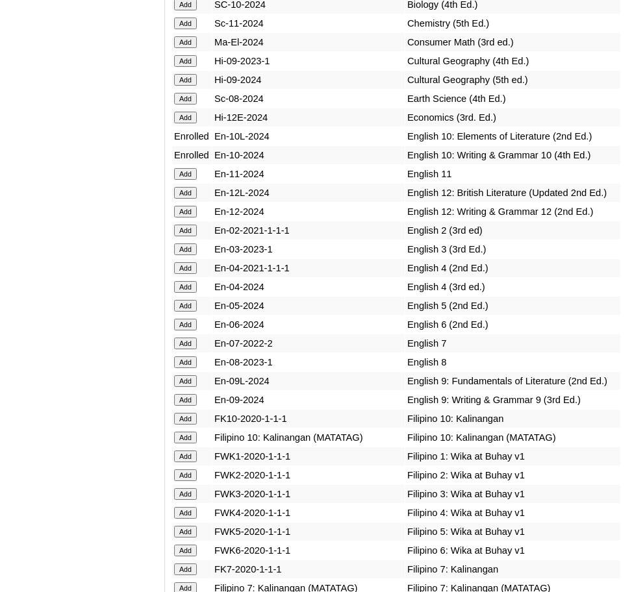
scroll to position [4606, 0]
click at [186, 431] on input "Add" at bounding box center [185, 437] width 23 height 12
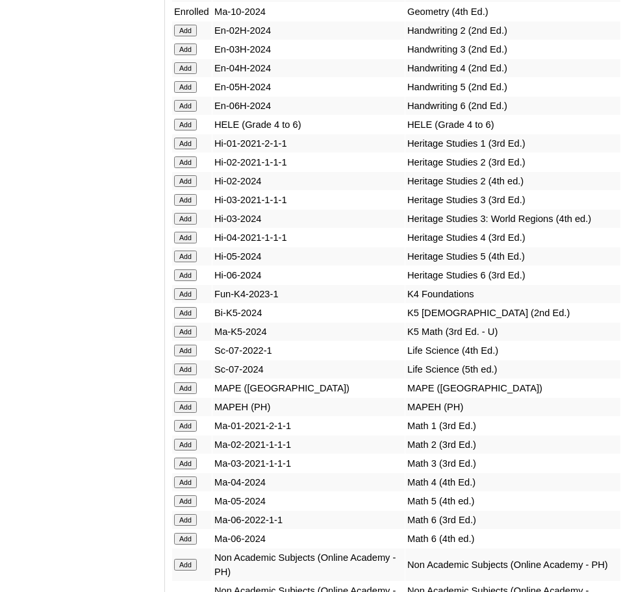
scroll to position [5382, 0]
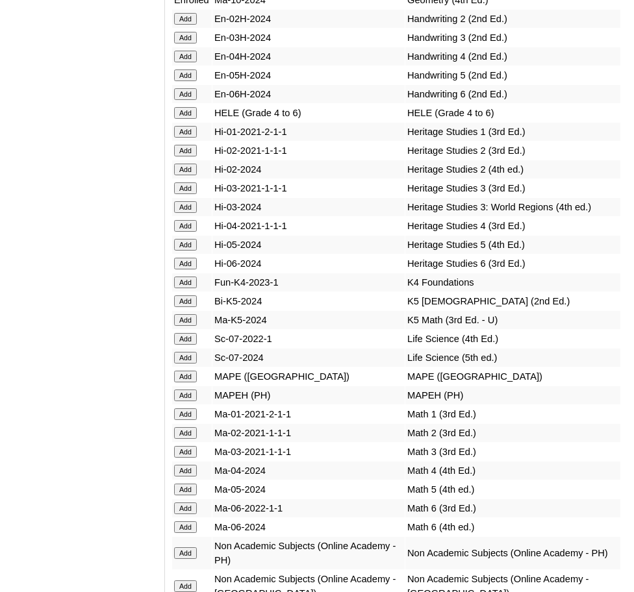
click at [188, 547] on input "Add" at bounding box center [185, 553] width 23 height 12
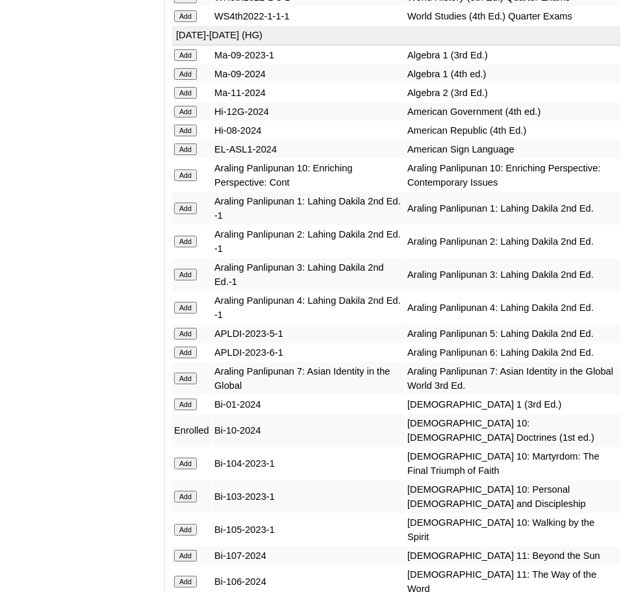
scroll to position [3626, 0]
click at [186, 169] on input "Add" at bounding box center [185, 175] width 23 height 12
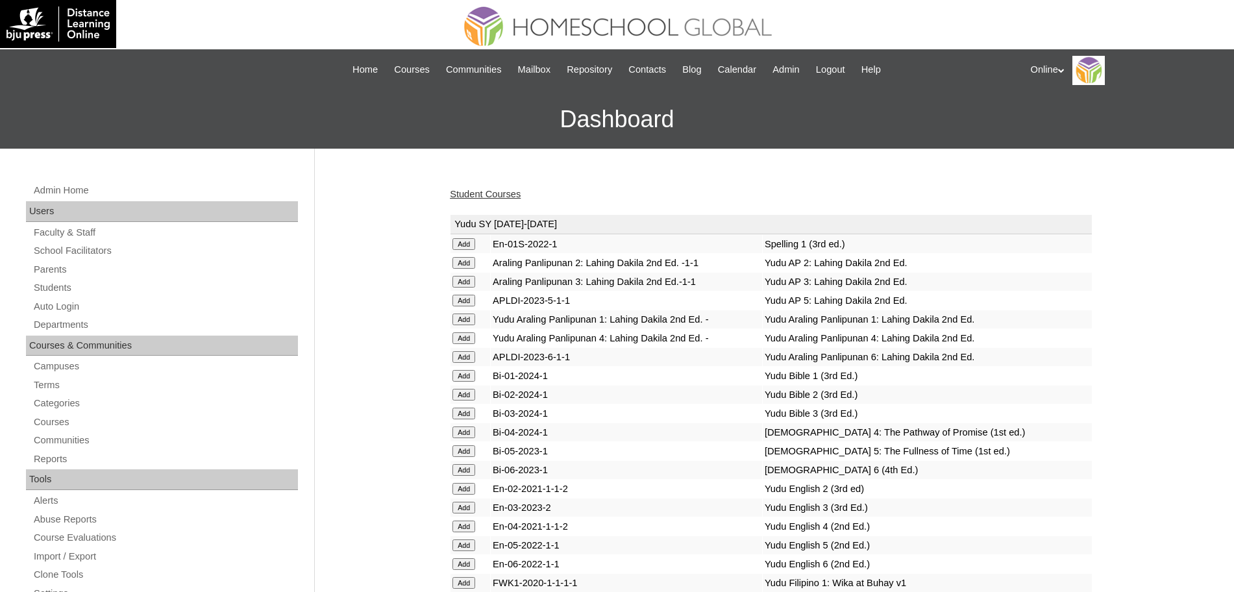
click at [490, 191] on link "Student Courses" at bounding box center [485, 194] width 71 height 10
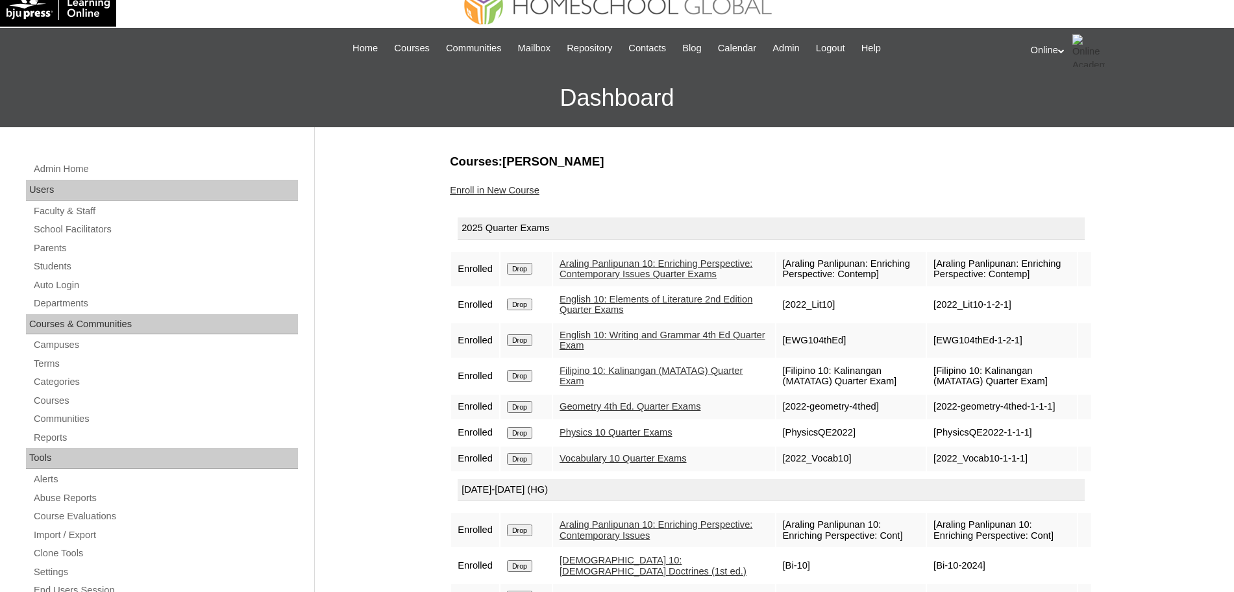
scroll to position [22, 0]
drag, startPoint x: 761, startPoint y: 321, endPoint x: 734, endPoint y: 382, distance: 66.6
click at [734, 382] on td "Filipino 10: Kalinangan (MATATAG) Quarter Exam" at bounding box center [664, 375] width 222 height 34
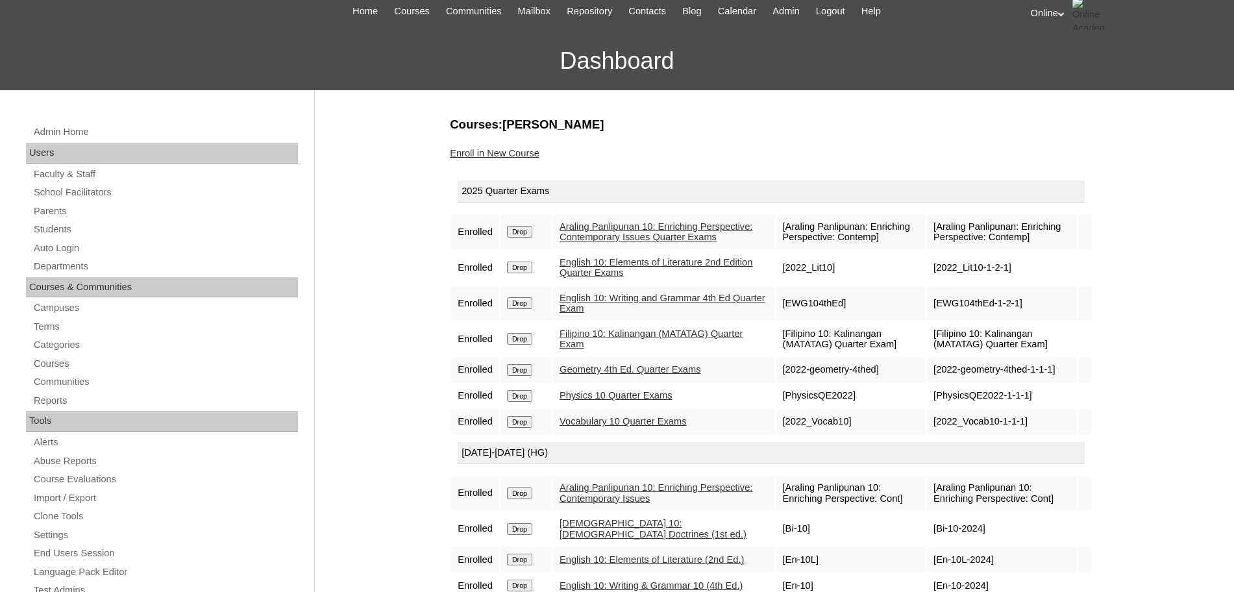
scroll to position [0, 0]
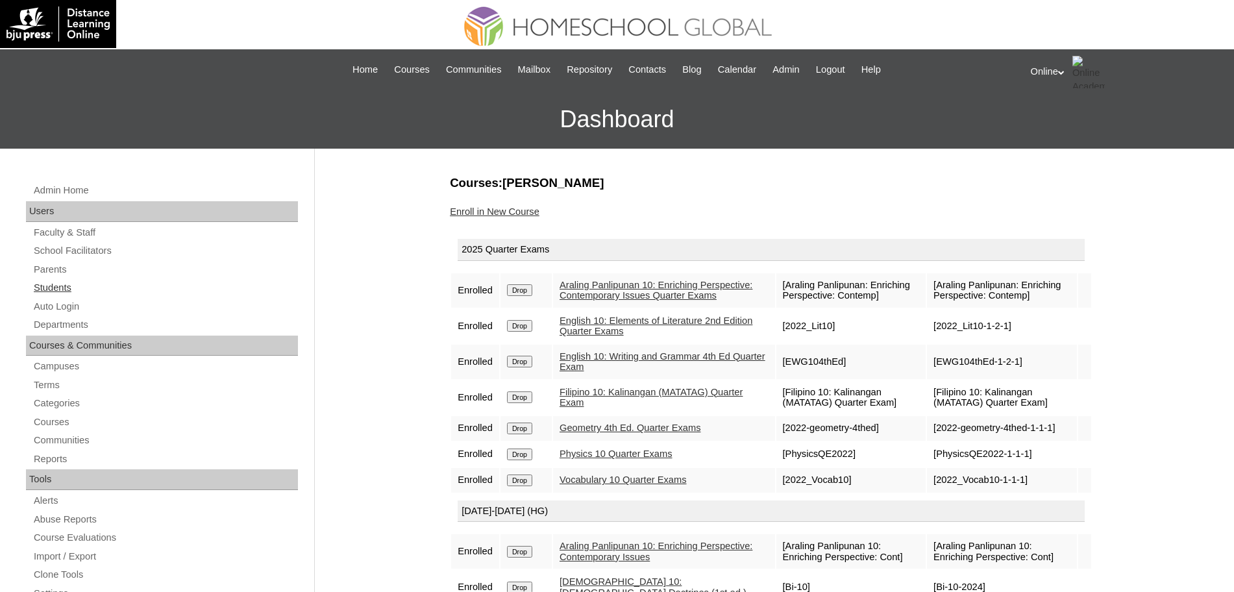
click at [61, 283] on link "Students" at bounding box center [165, 288] width 266 height 16
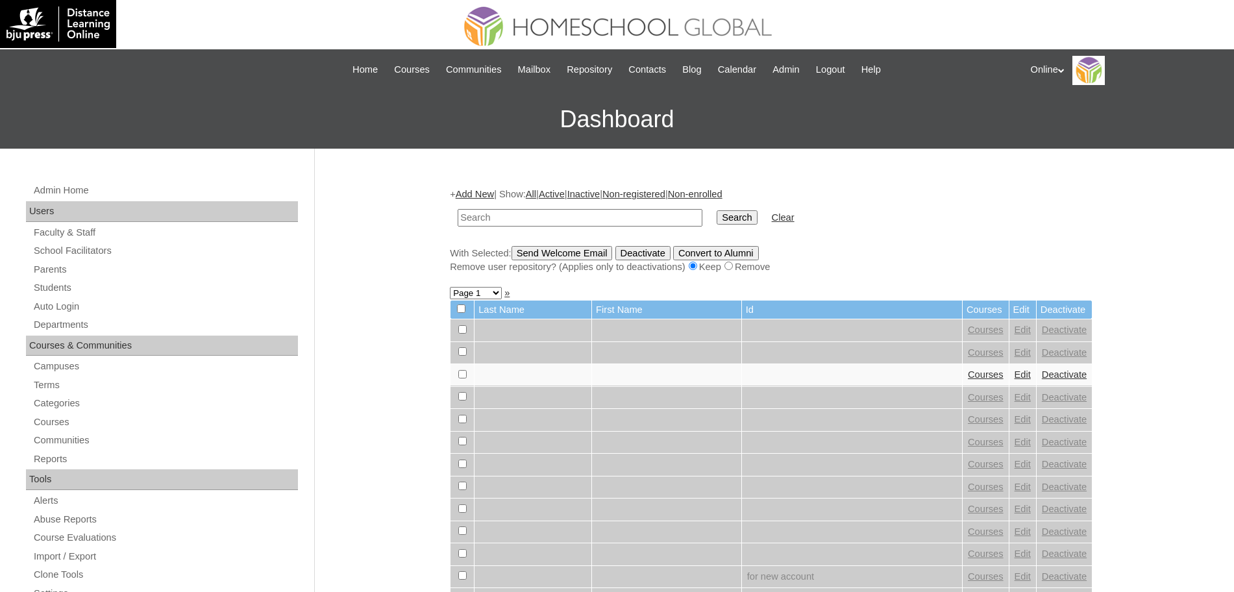
click at [479, 197] on link "Add New" at bounding box center [475, 194] width 38 height 10
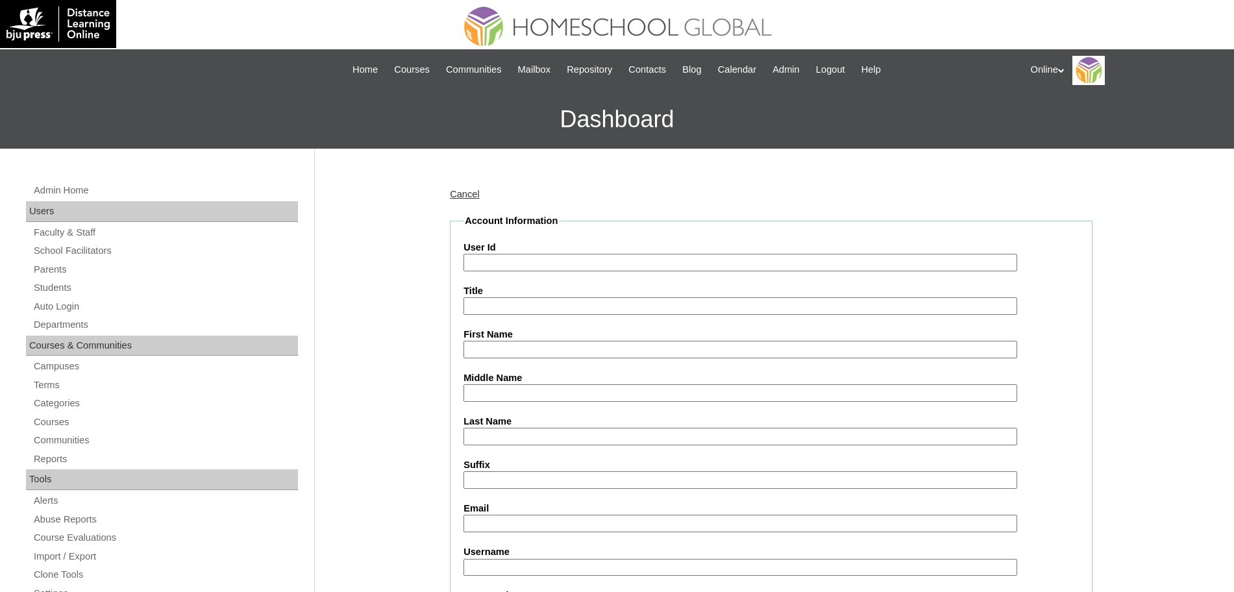
click at [497, 262] on input "User Id" at bounding box center [740, 263] width 554 height 18
paste input "HG253OACAD2025"
type input "HG253OACAD2025"
click at [529, 345] on input "First Name" at bounding box center [740, 350] width 554 height 18
paste input "Kaela Lexine"
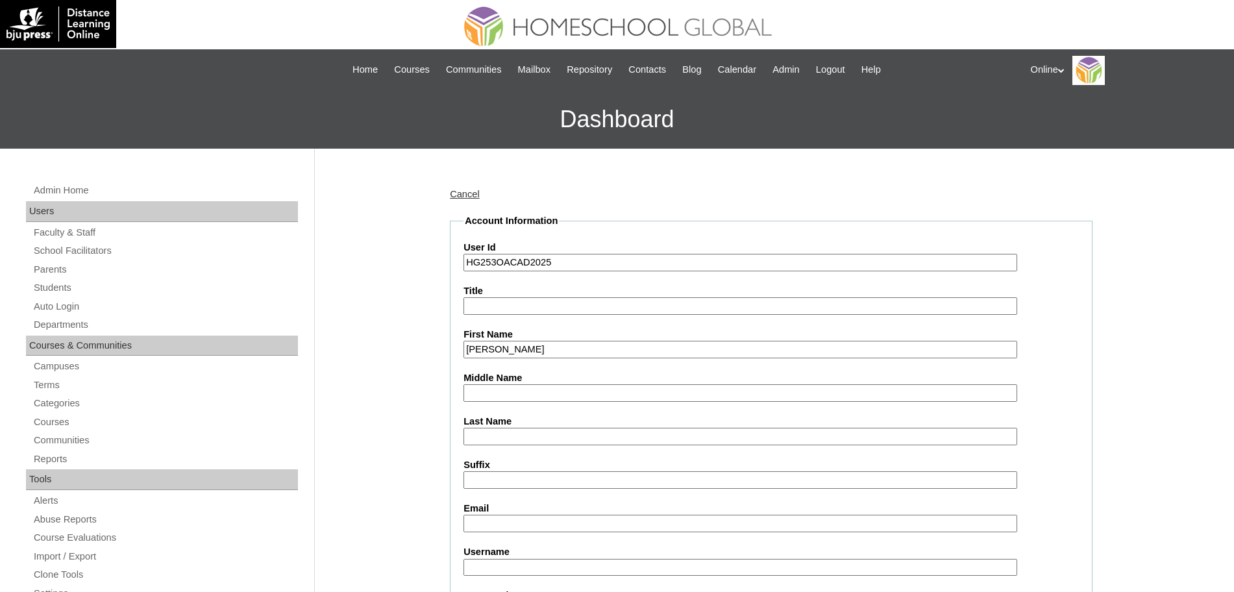
type input "Kaela Lexine"
click at [502, 392] on input "Middle Name" at bounding box center [740, 393] width 554 height 18
type input "Osea"
click at [496, 434] on input "Last Name" at bounding box center [740, 437] width 554 height 18
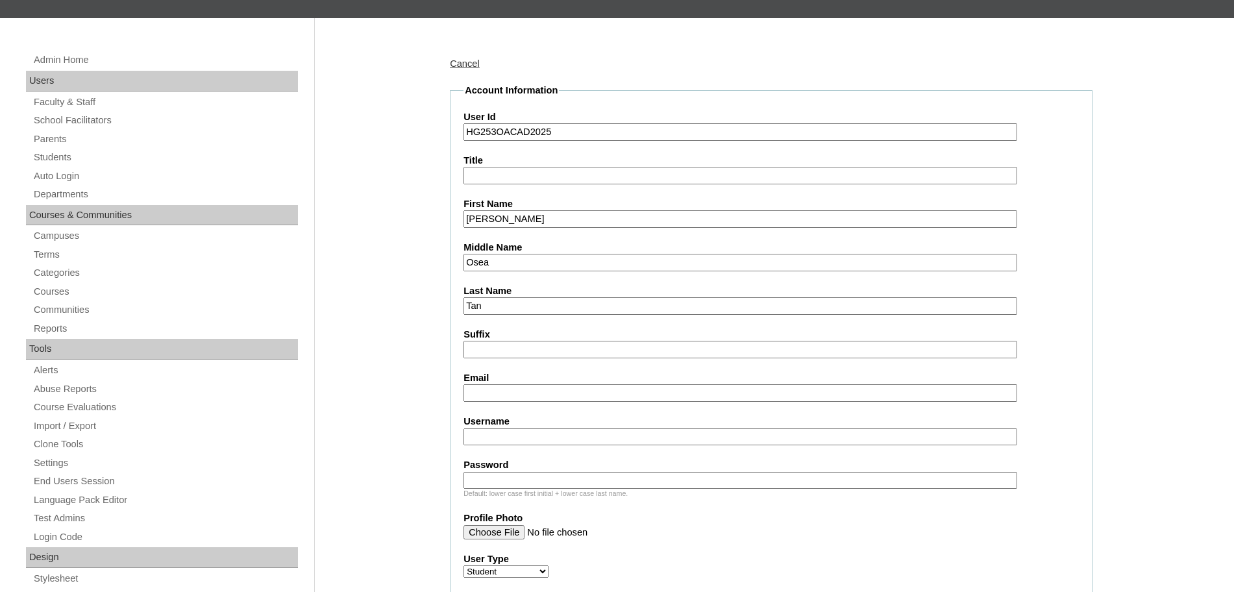
scroll to position [166, 0]
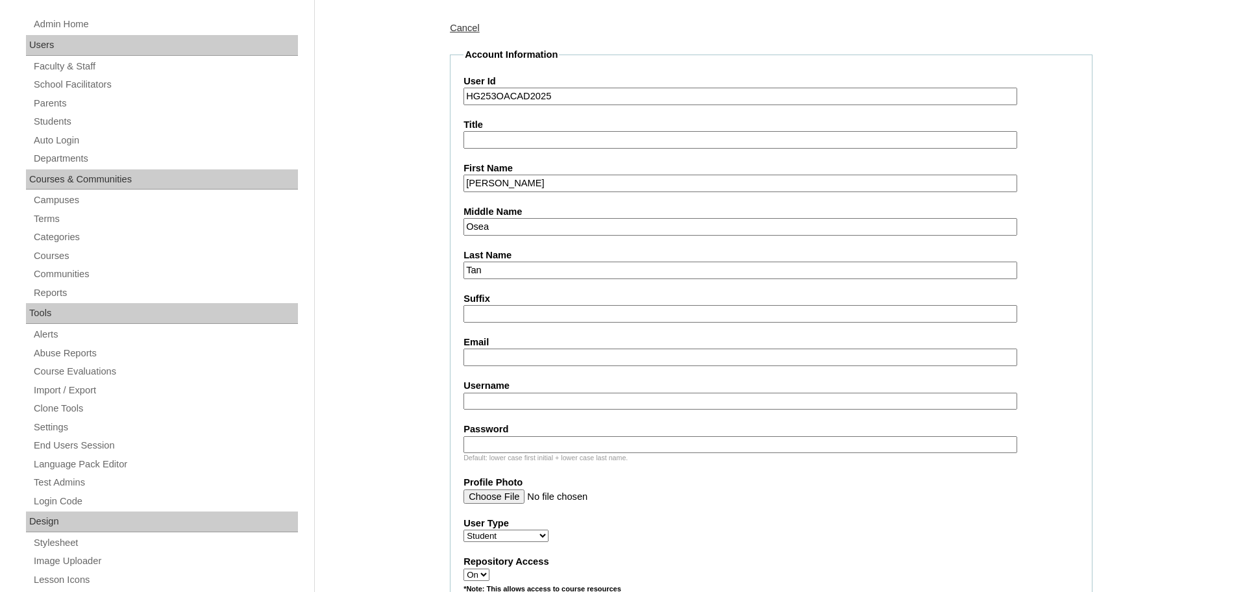
type input "Tan"
click at [500, 353] on input "Email" at bounding box center [740, 358] width 554 height 18
type input "kirsten.tan84@gmail.com"
click at [530, 401] on input "Username" at bounding box center [740, 402] width 554 height 18
paste input "jenz.tan2025"
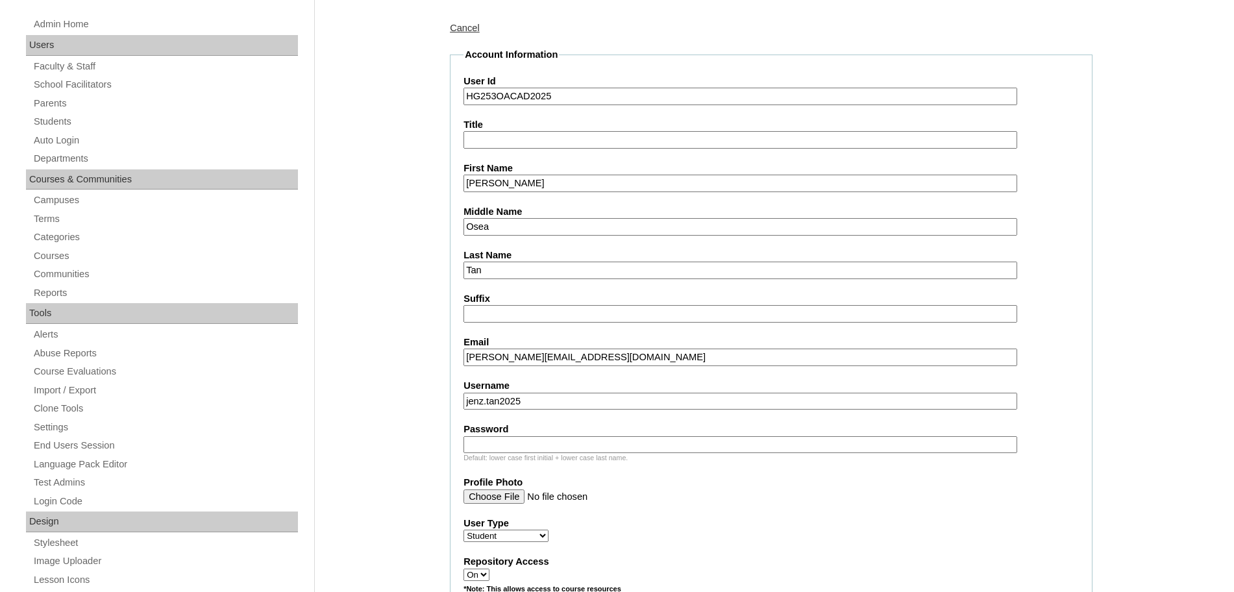
type input "jenz.tan2025"
click at [501, 441] on input "Password" at bounding box center [740, 445] width 554 height 18
paste input "H6gdcx"
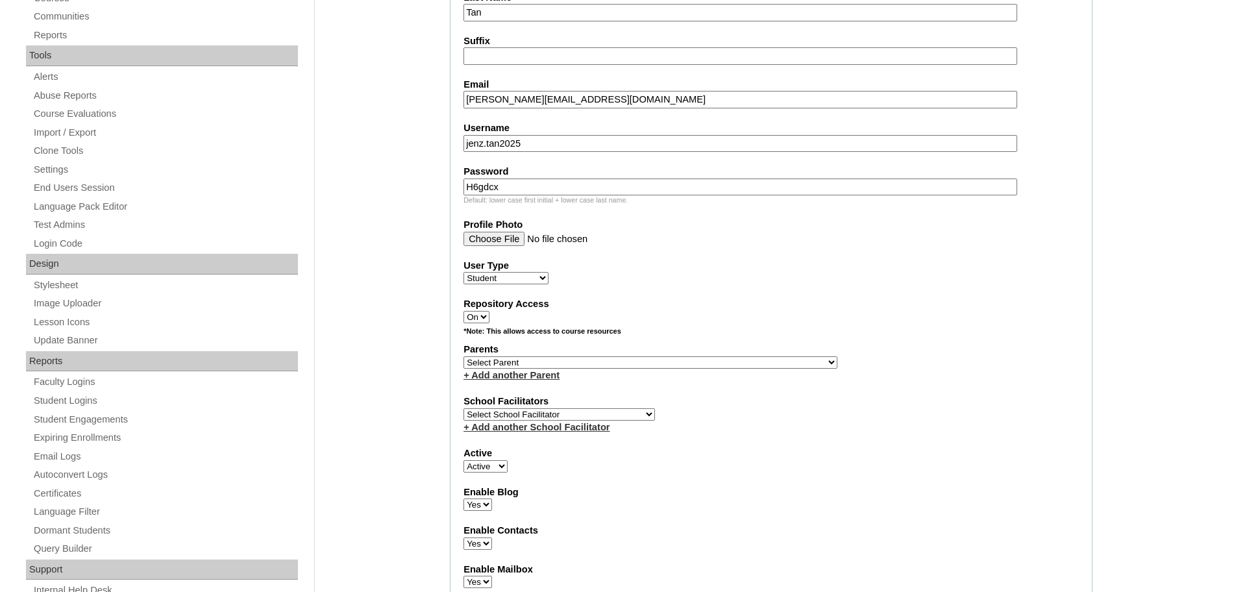
scroll to position [425, 0]
type input "H6gdcx"
click at [656, 362] on select "Select Parent , , , , , , , , , , , , , , , , , , , , , , , , , , , , , , , , ,…" at bounding box center [650, 362] width 374 height 12
select select "43878"
click at [463, 356] on select "Select Parent , , , , , , , , , , , , , , , , , , , , , , , , , , , , , , , , ,…" at bounding box center [650, 362] width 374 height 12
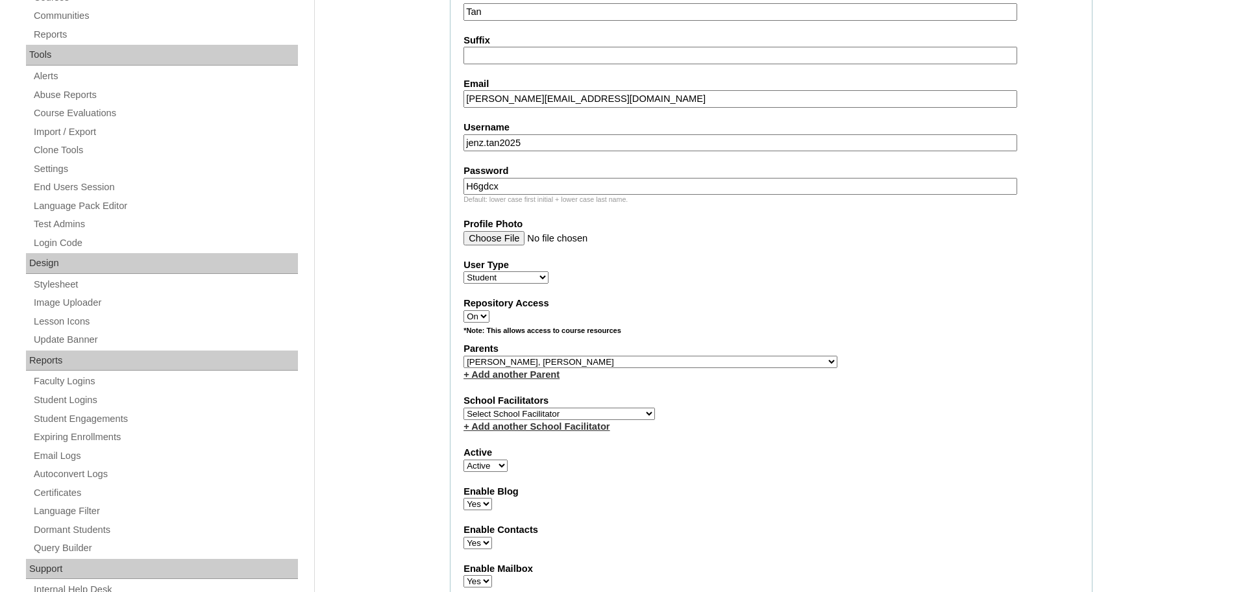
click at [610, 414] on select "Select School Facilitator Norman Añain Ruffa Abadijas Mary Abella Gloryfe Abion…" at bounding box center [559, 414] width 192 height 12
select select "43686"
click at [463, 408] on select "Select School Facilitator Norman Añain Ruffa Abadijas Mary Abella Gloryfe Abion…" at bounding box center [559, 414] width 192 height 12
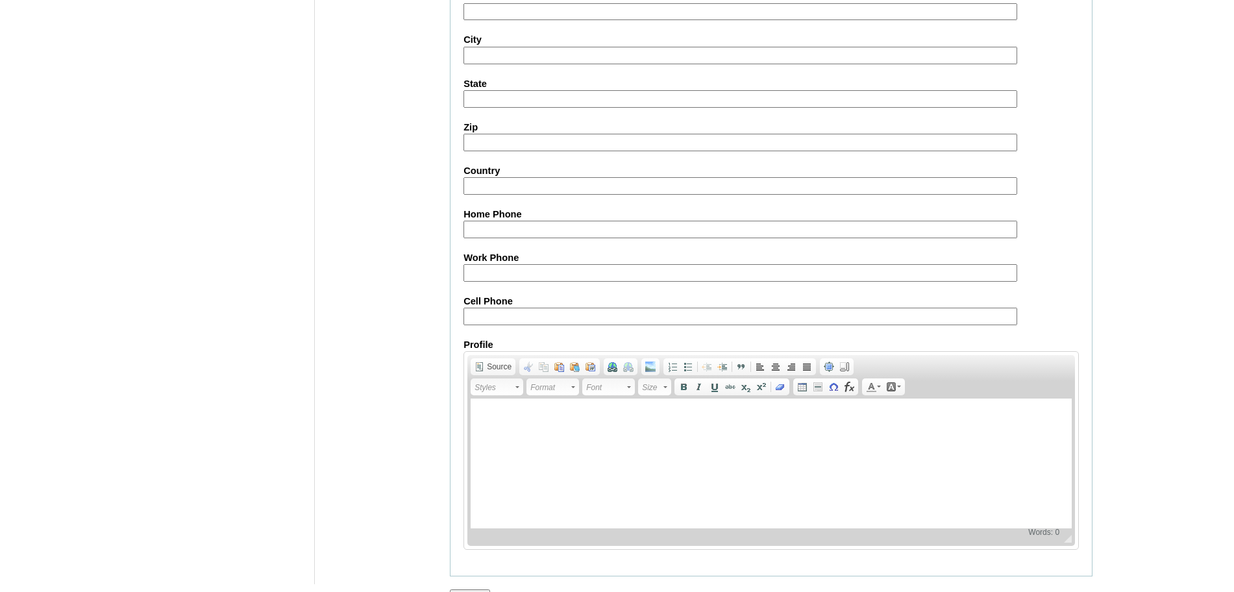
scroll to position [1383, 0]
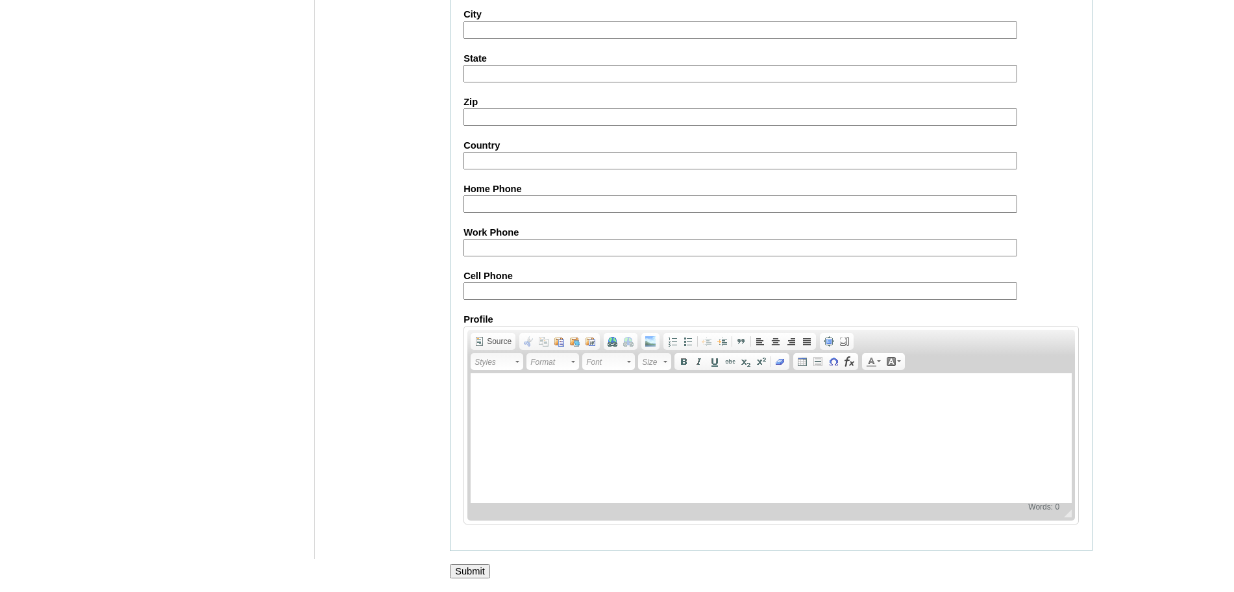
click at [469, 565] on input "Submit" at bounding box center [470, 571] width 40 height 14
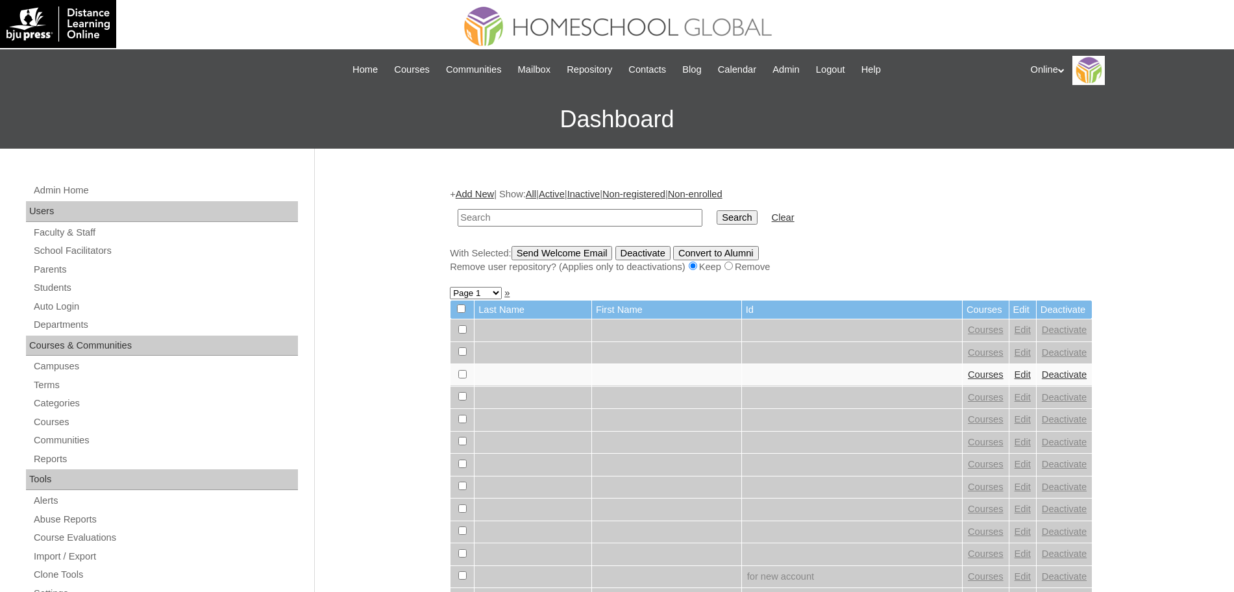
click at [522, 219] on input "text" at bounding box center [580, 218] width 245 height 18
paste input "HG253OACAD2025"
type input "HG253OACAD2025"
click at [717, 219] on input "Search" at bounding box center [737, 217] width 40 height 14
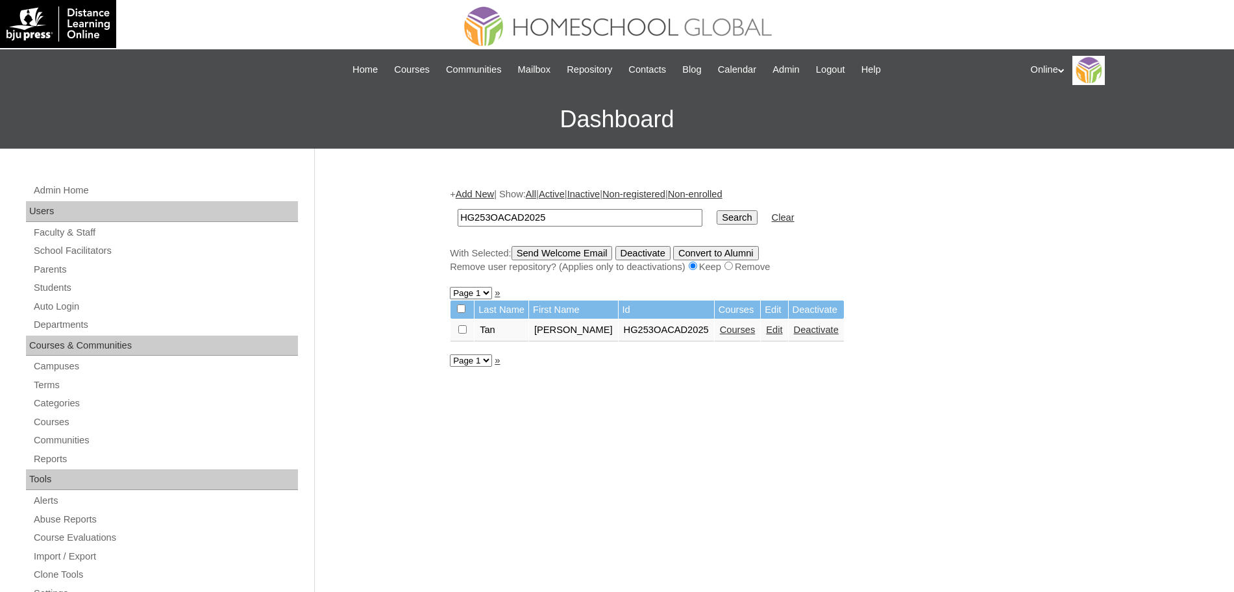
click at [766, 328] on link "Edit" at bounding box center [774, 330] width 16 height 10
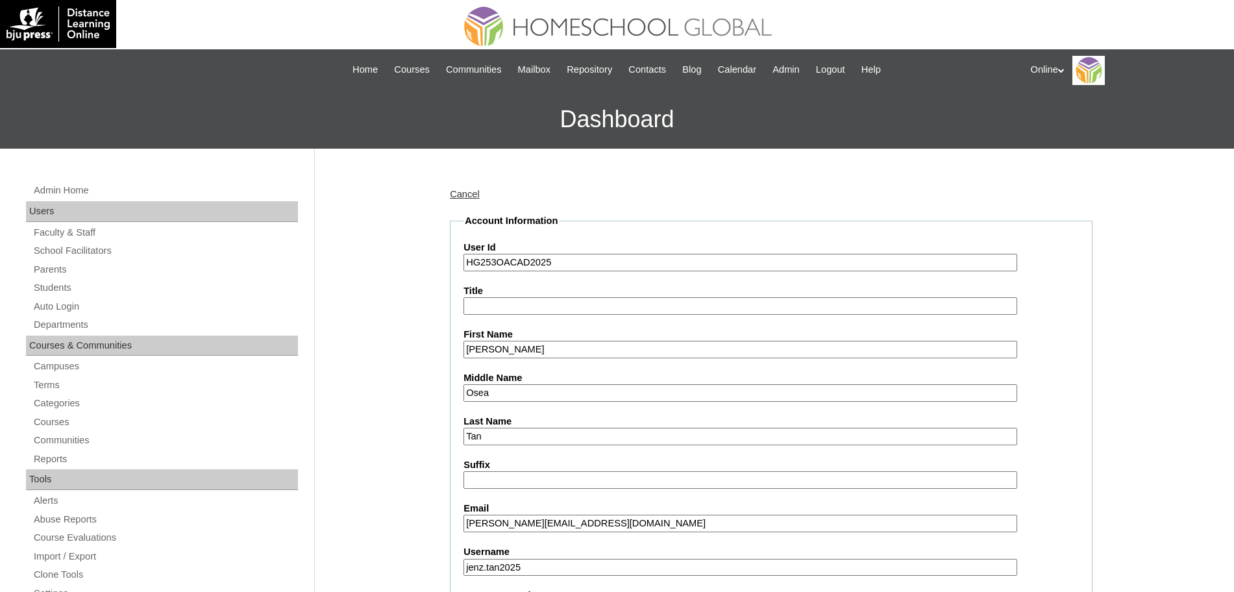
click at [469, 347] on input "Kaela Lexine" at bounding box center [740, 350] width 554 height 18
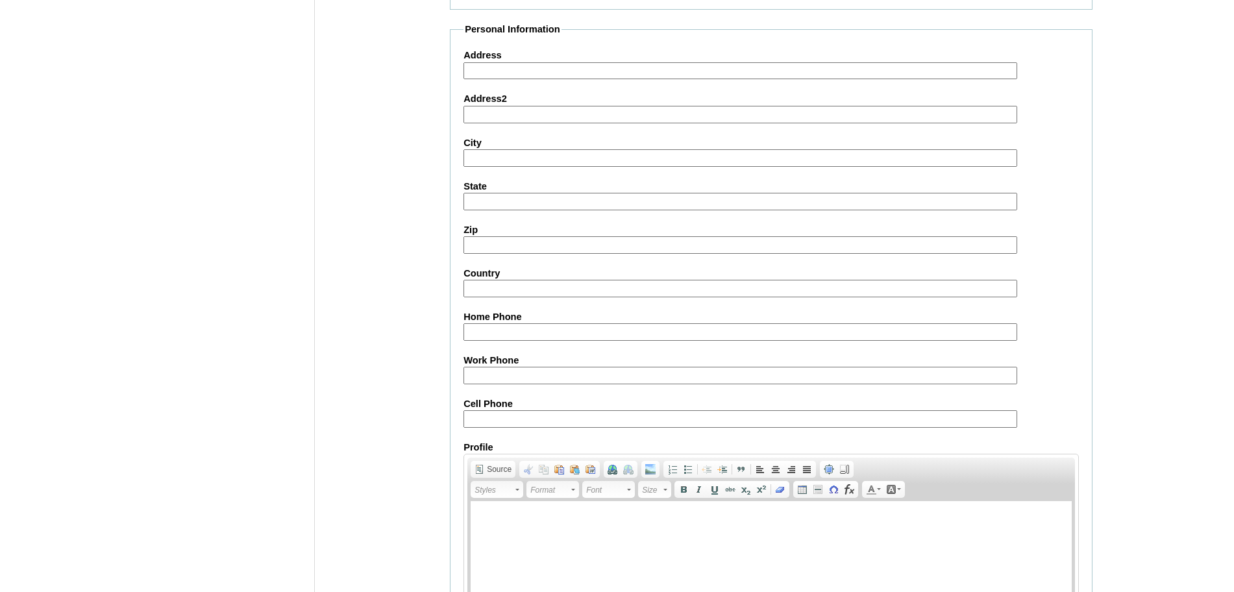
scroll to position [1398, 0]
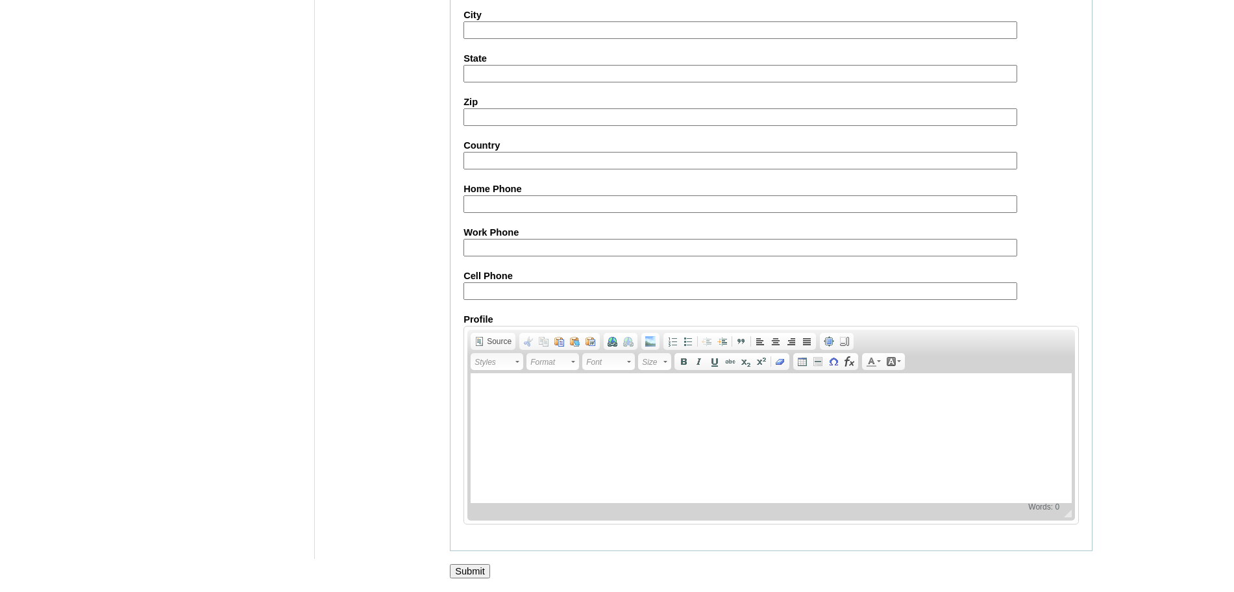
type input "[PERSON_NAME]"
click at [477, 569] on input "Submit" at bounding box center [470, 571] width 40 height 14
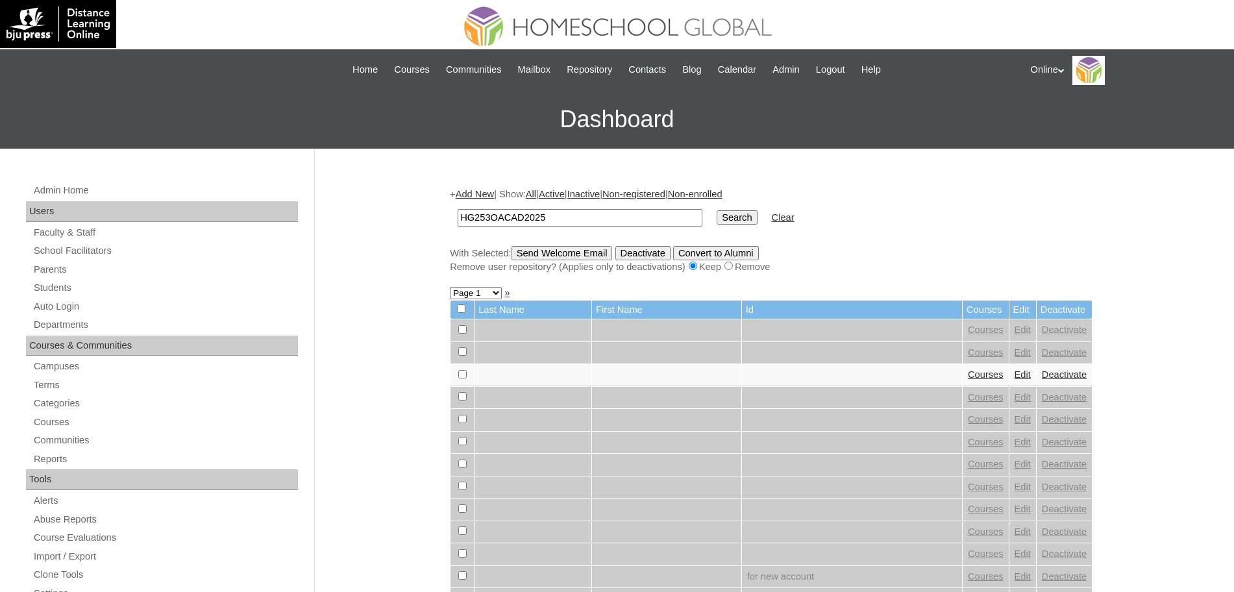
type input "HG253OACAD2025"
click at [717, 216] on input "Search" at bounding box center [737, 217] width 40 height 14
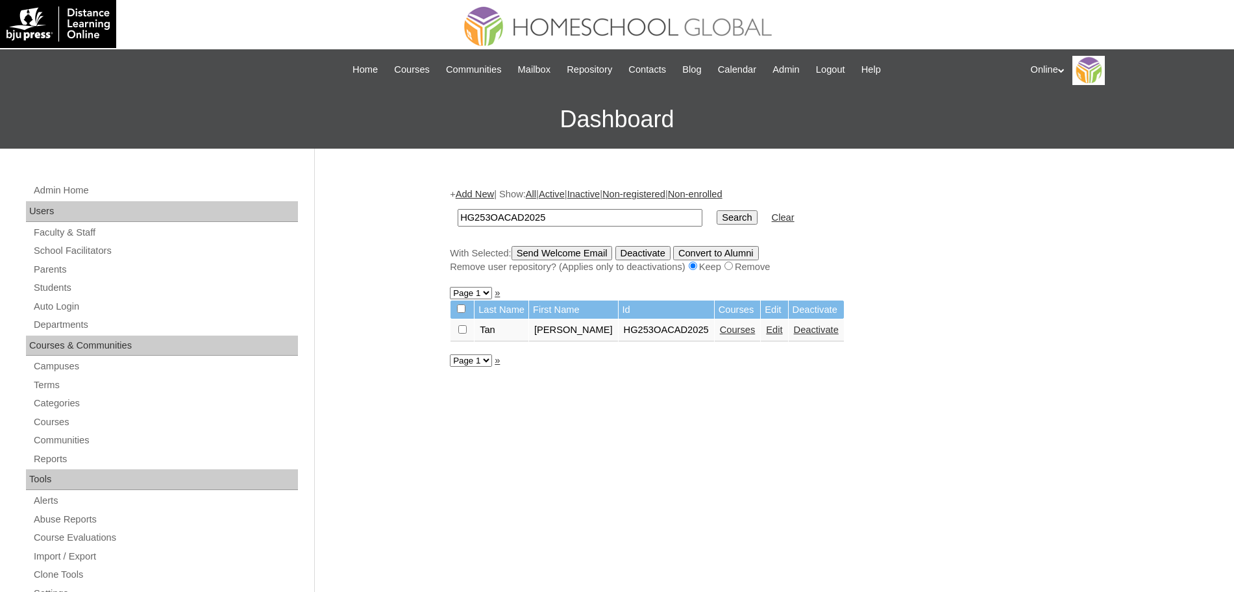
click at [744, 328] on link "Courses" at bounding box center [738, 330] width 36 height 10
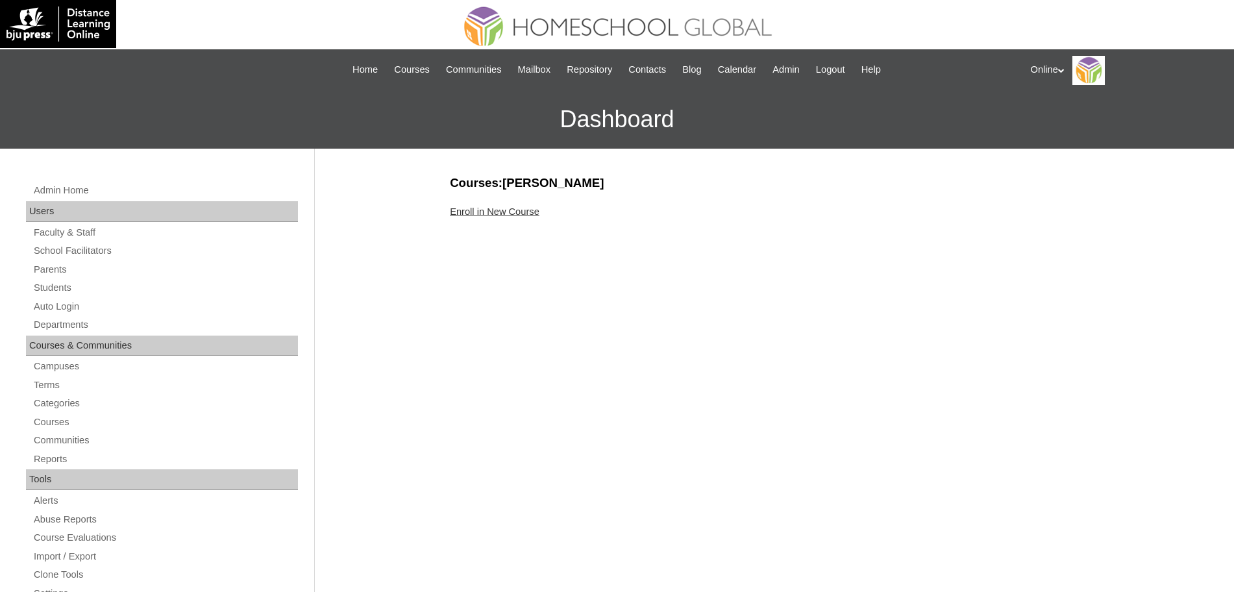
click at [495, 212] on link "Enroll in New Course" at bounding box center [495, 211] width 90 height 10
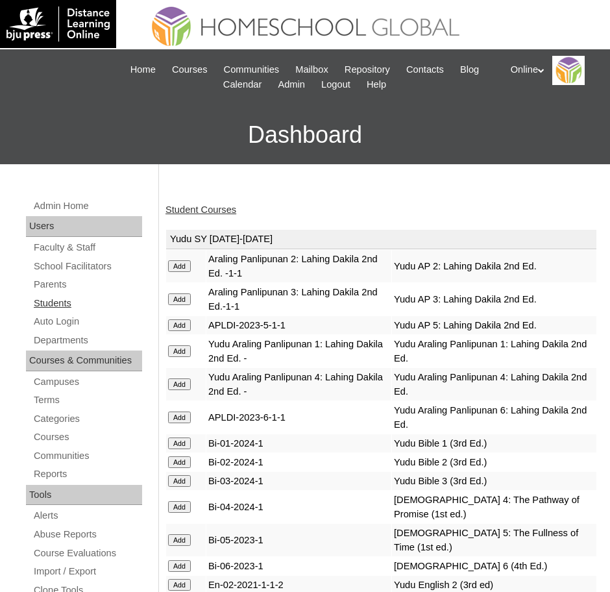
click at [39, 296] on link "Students" at bounding box center [87, 303] width 110 height 16
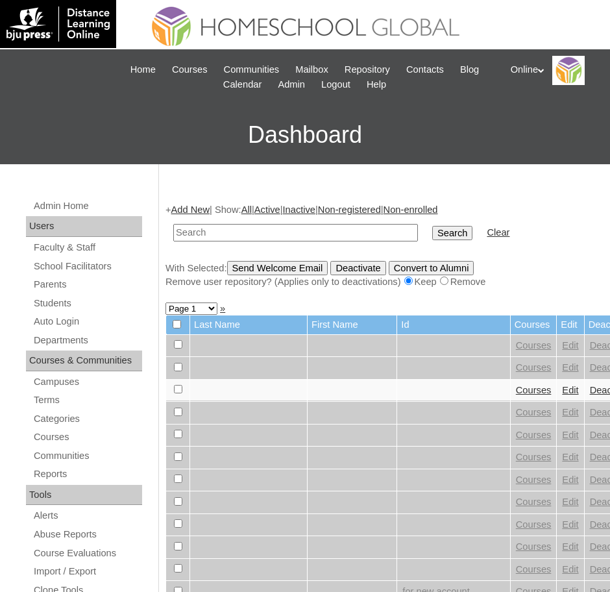
click at [277, 229] on input "text" at bounding box center [295, 233] width 245 height 18
paste input "HG253OACAD2025"
type input "HG253OACAD2025"
click at [432, 229] on input "Search" at bounding box center [452, 233] width 40 height 14
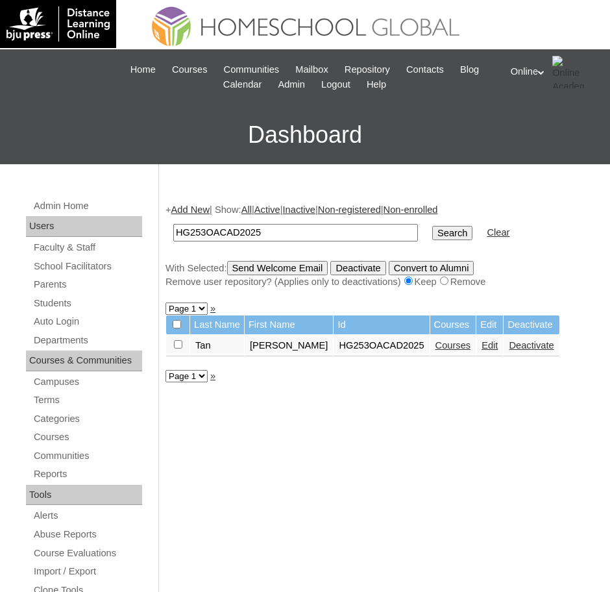
click at [453, 348] on link "Courses" at bounding box center [454, 345] width 36 height 10
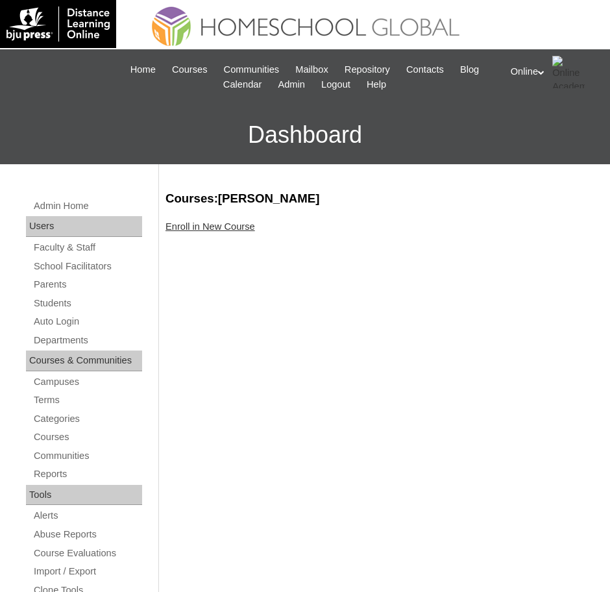
click at [221, 229] on link "Enroll in New Course" at bounding box center [211, 226] width 90 height 10
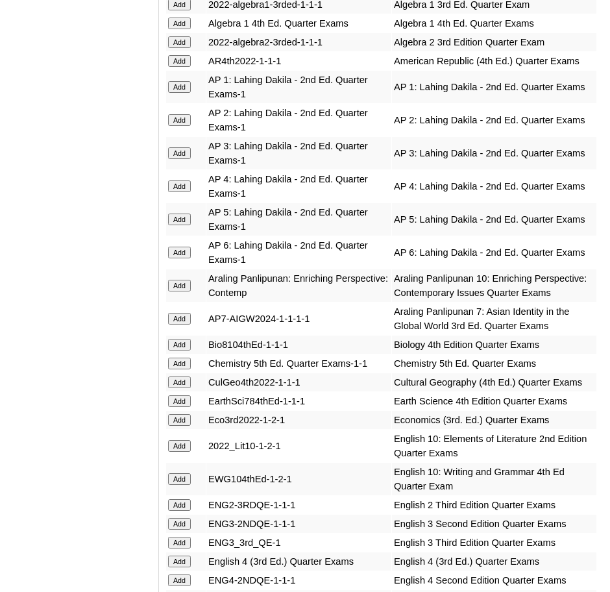
scroll to position [1391, 0]
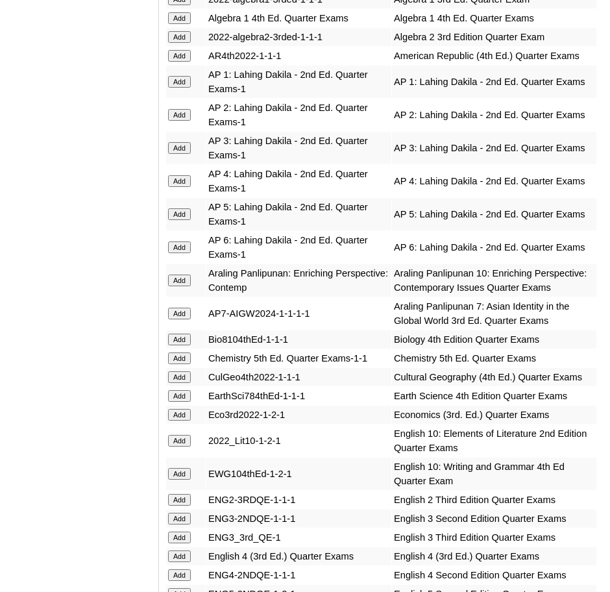
click at [186, 355] on input "Add" at bounding box center [179, 358] width 23 height 12
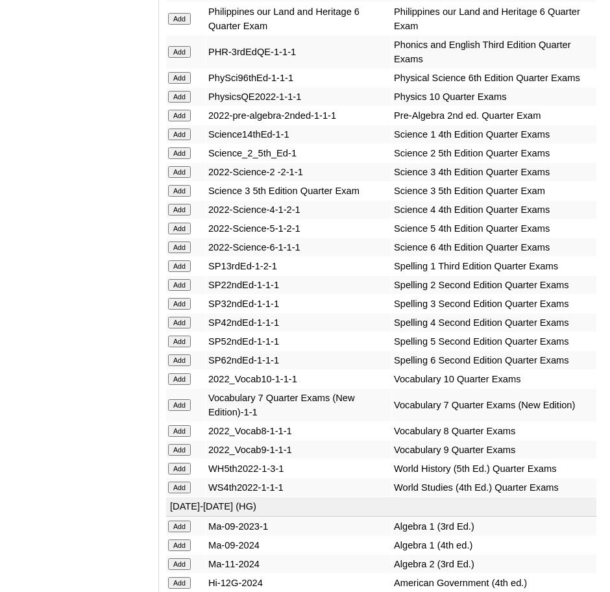
scroll to position [3252, 0]
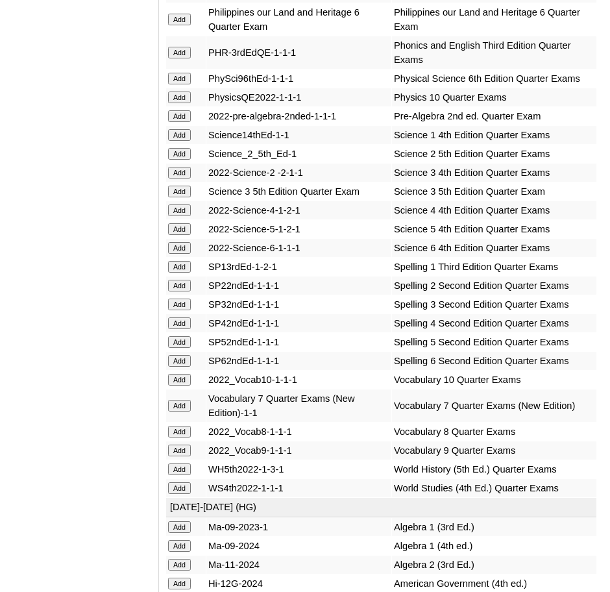
click at [184, 445] on input "Add" at bounding box center [179, 451] width 23 height 12
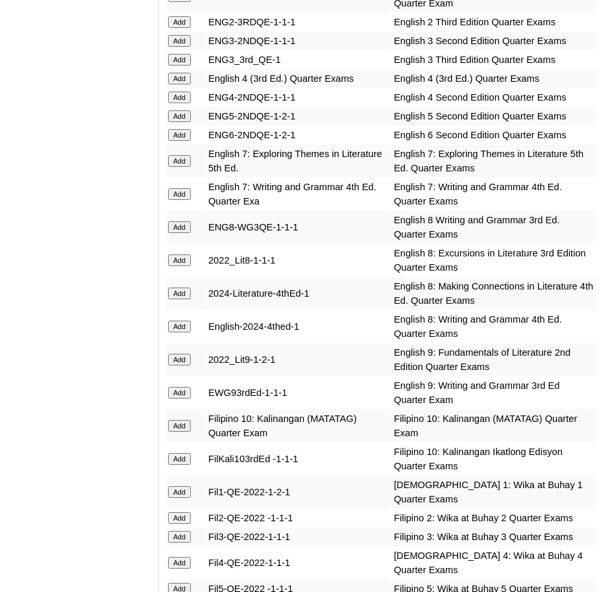
scroll to position [1872, 0]
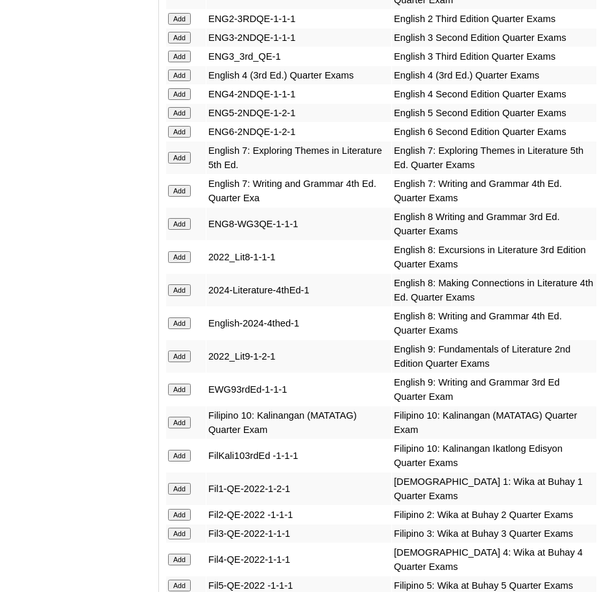
click at [182, 358] on input "Add" at bounding box center [179, 357] width 23 height 12
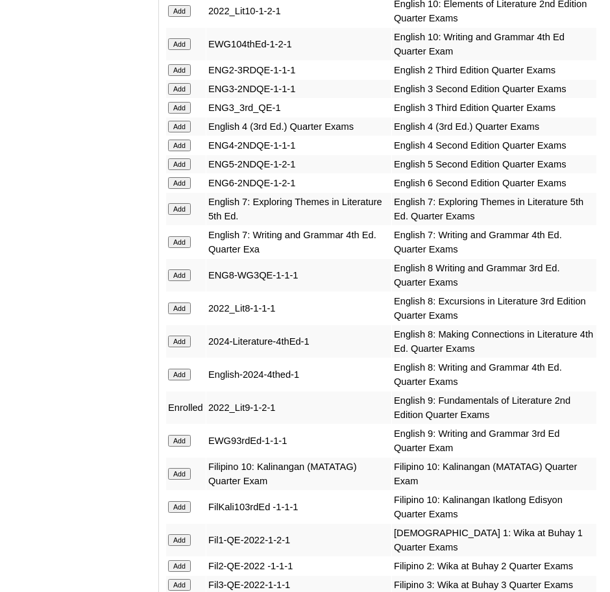
scroll to position [1822, 0]
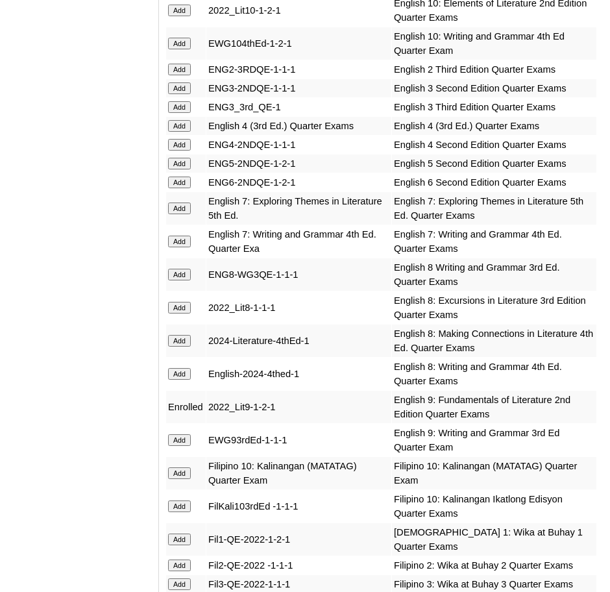
click at [179, 438] on input "Add" at bounding box center [179, 440] width 23 height 12
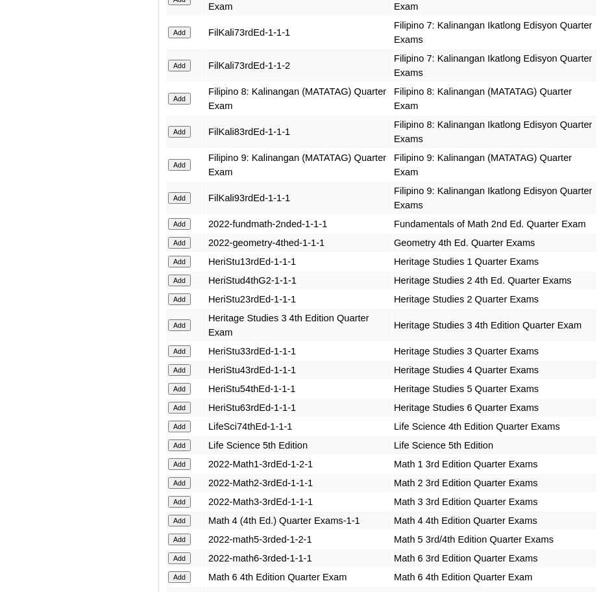
scroll to position [2350, 0]
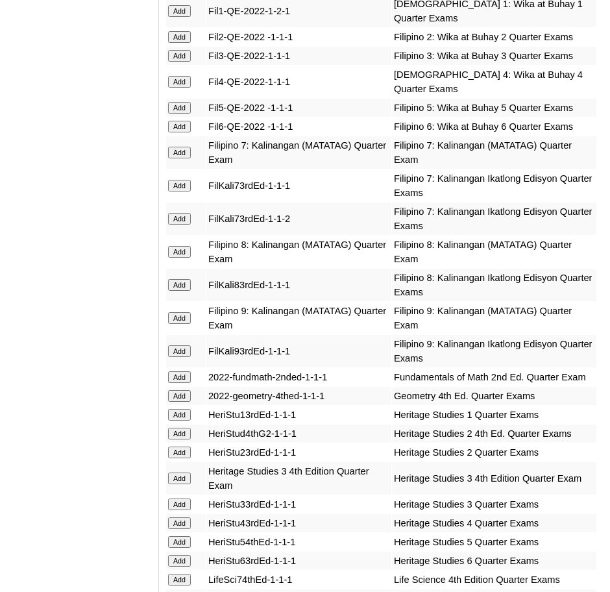
click at [179, 312] on input "Add" at bounding box center [179, 318] width 23 height 12
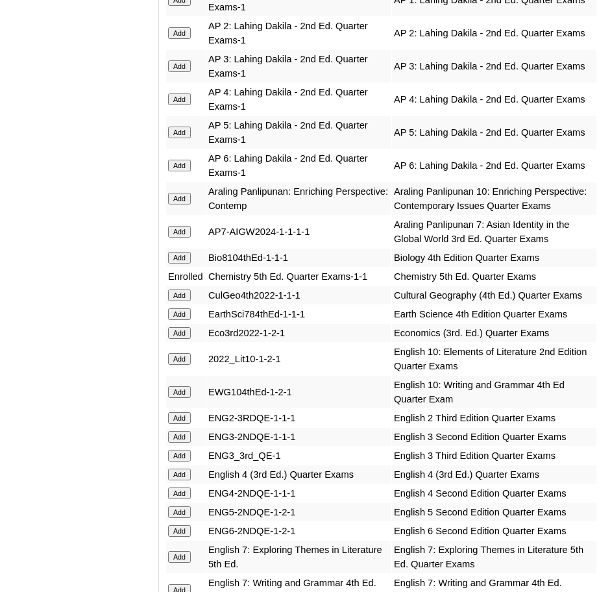
scroll to position [1472, 0]
click at [186, 332] on input "Add" at bounding box center [179, 334] width 23 height 12
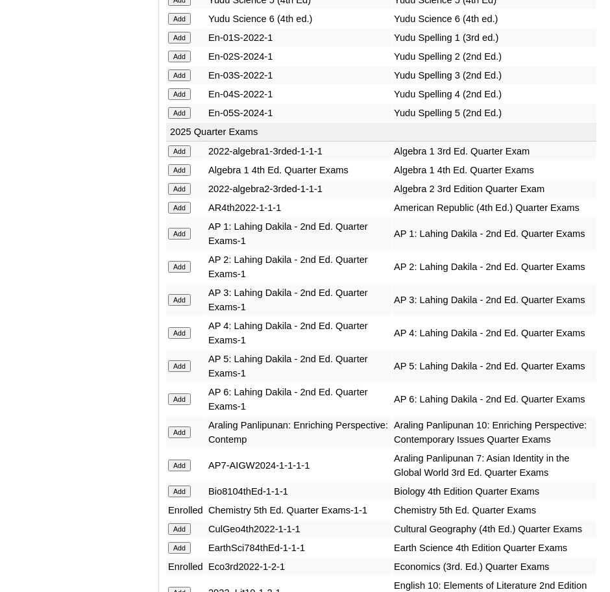
scroll to position [1240, 0]
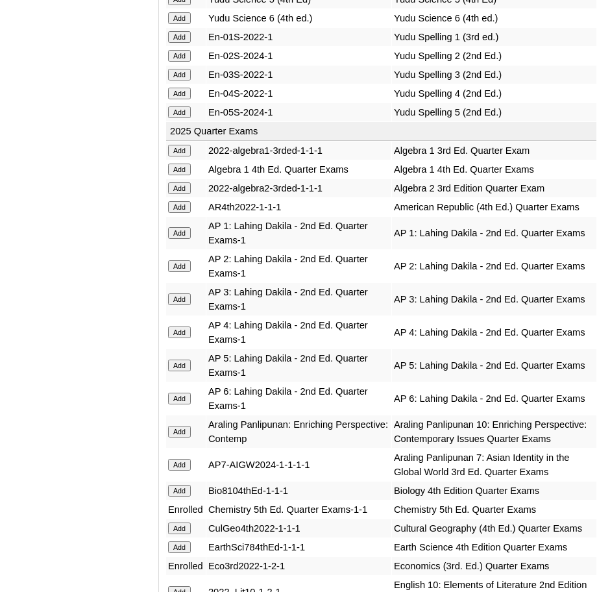
click at [185, 182] on input "Add" at bounding box center [179, 188] width 23 height 12
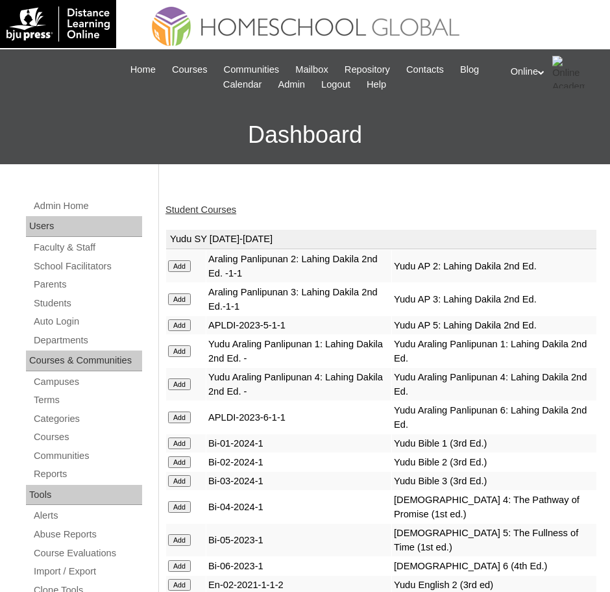
drag, startPoint x: 0, startPoint y: 0, endPoint x: 201, endPoint y: 204, distance: 286.4
click at [201, 204] on link "Student Courses" at bounding box center [201, 209] width 71 height 10
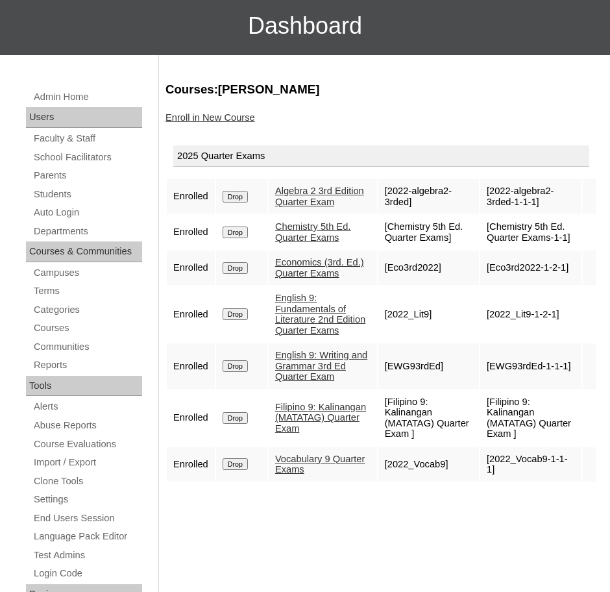
scroll to position [110, 0]
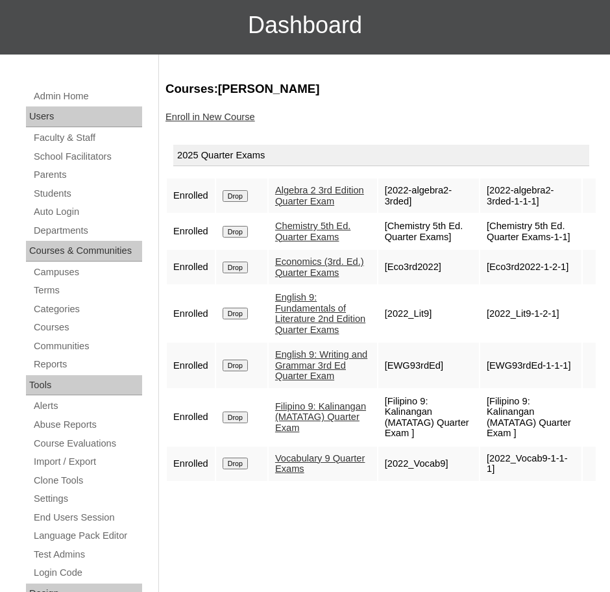
click at [226, 117] on link "Enroll in New Course" at bounding box center [211, 117] width 90 height 10
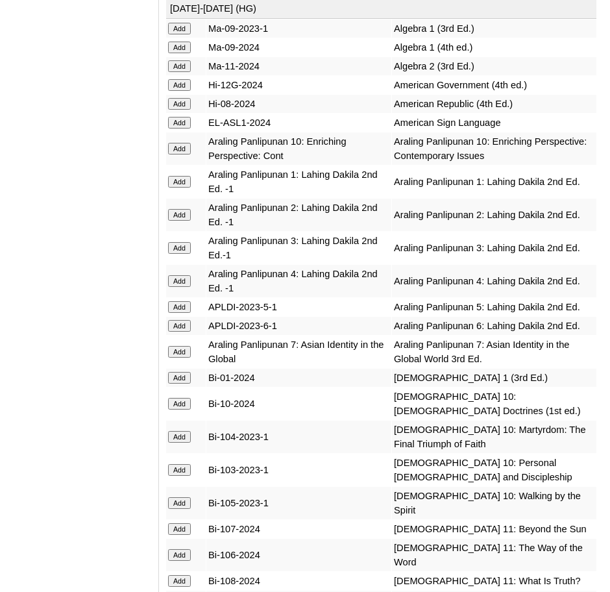
scroll to position [3750, 0]
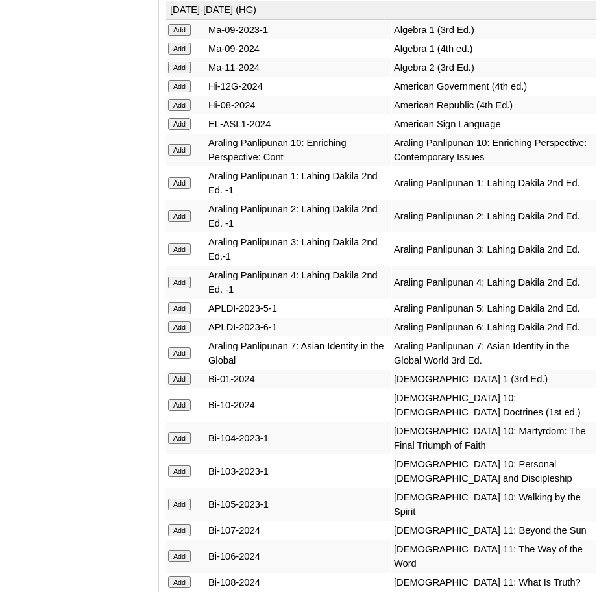
click at [184, 62] on input "Add" at bounding box center [179, 68] width 23 height 12
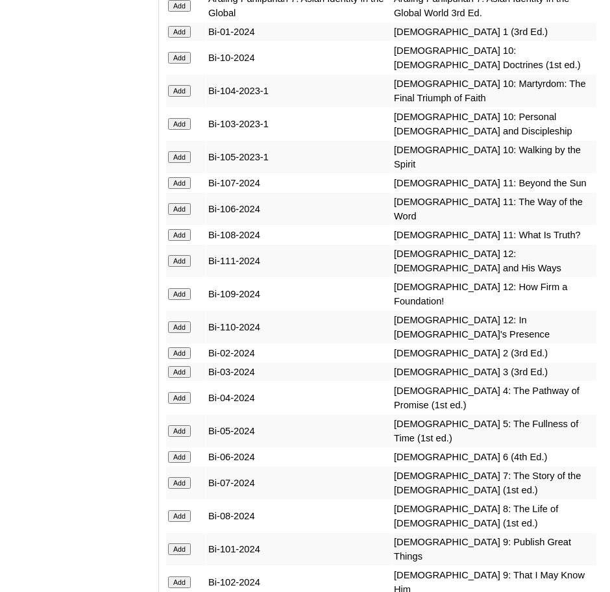
scroll to position [4103, 0]
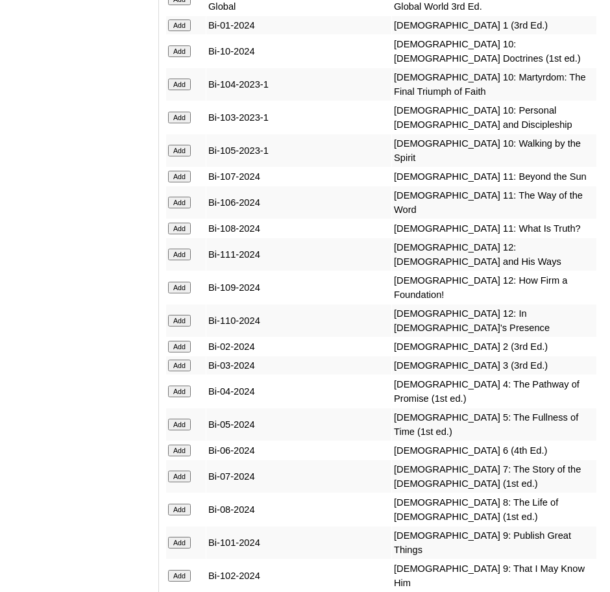
click at [186, 537] on input "Add" at bounding box center [179, 543] width 23 height 12
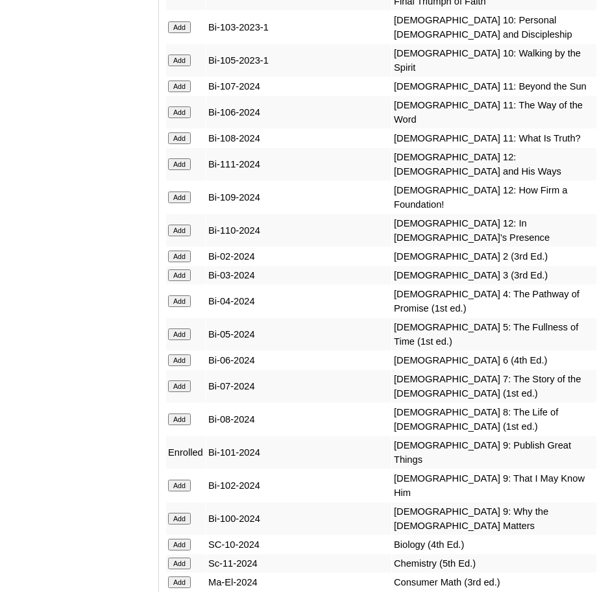
scroll to position [4202, 0]
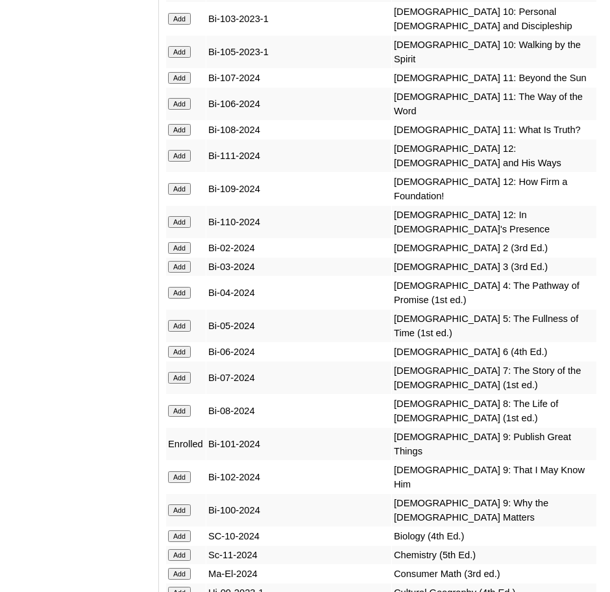
click at [180, 471] on input "Add" at bounding box center [179, 477] width 23 height 12
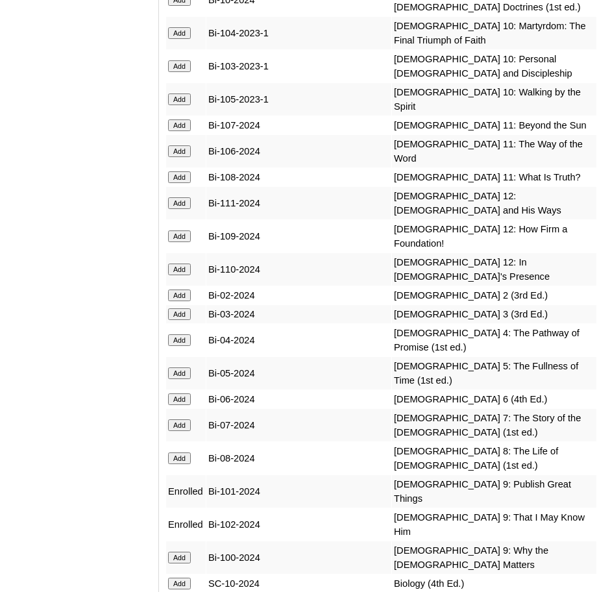
scroll to position [4155, 0]
click at [171, 551] on input "Add" at bounding box center [179, 557] width 23 height 12
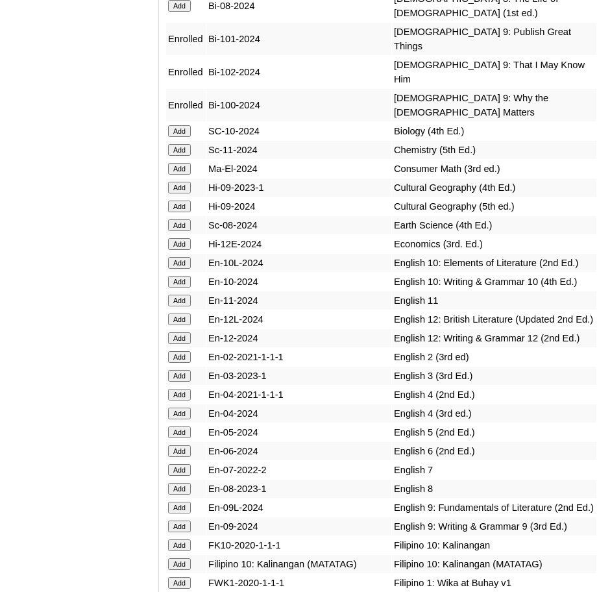
scroll to position [4608, 0]
click at [181, 501] on input "Add" at bounding box center [179, 507] width 23 height 12
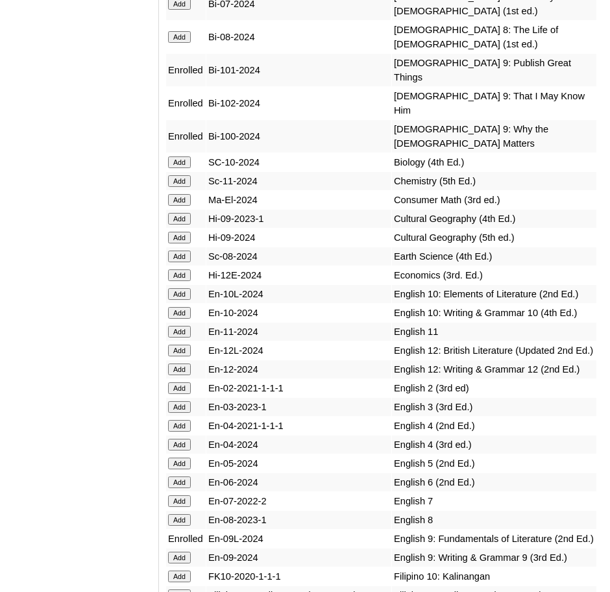
scroll to position [4577, 0]
click at [177, 551] on input "Add" at bounding box center [179, 557] width 23 height 12
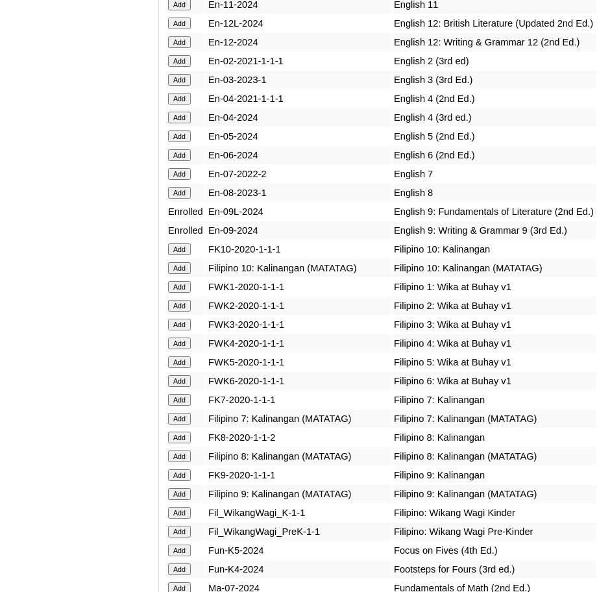
scroll to position [4918, 0]
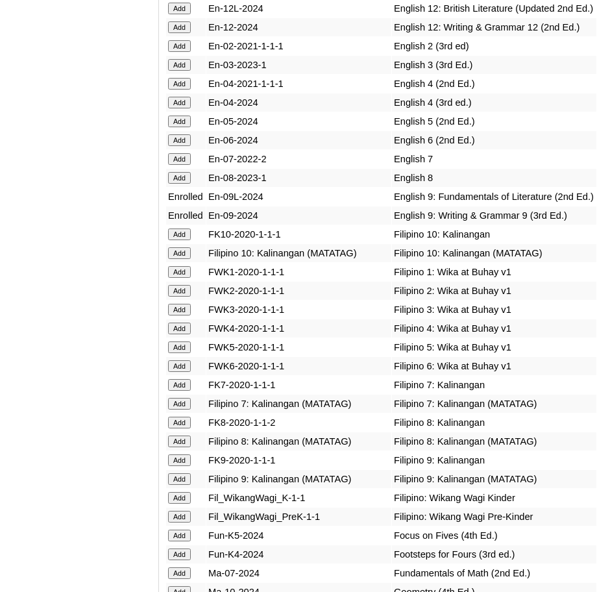
click at [181, 473] on input "Add" at bounding box center [179, 479] width 23 height 12
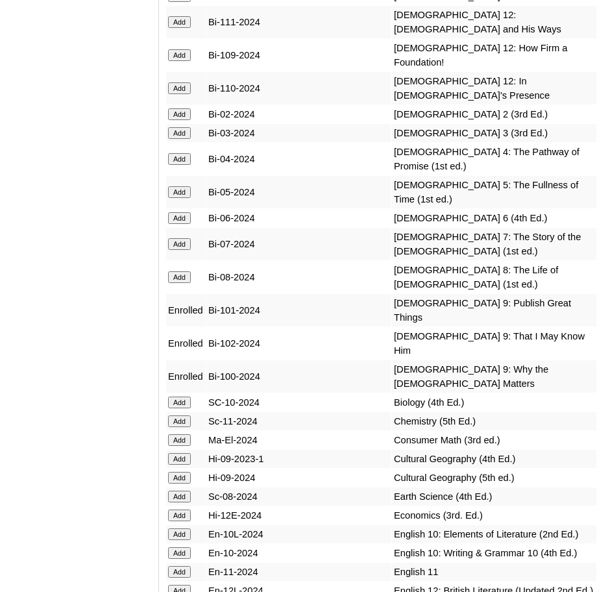
scroll to position [4336, 0]
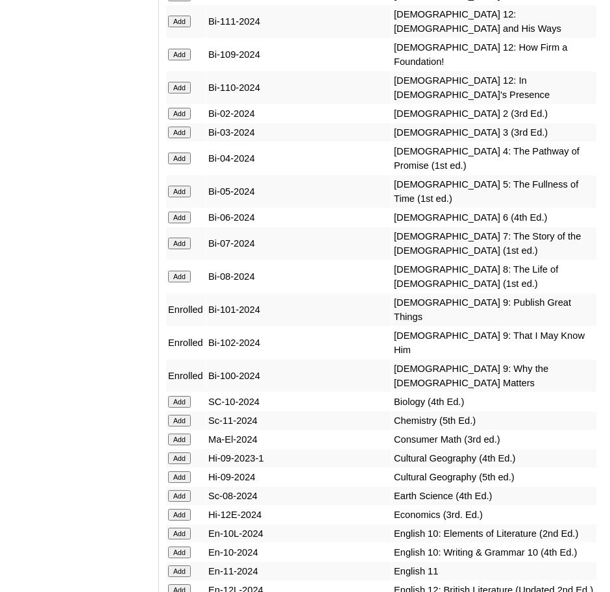
click at [185, 509] on input "Add" at bounding box center [179, 515] width 23 height 12
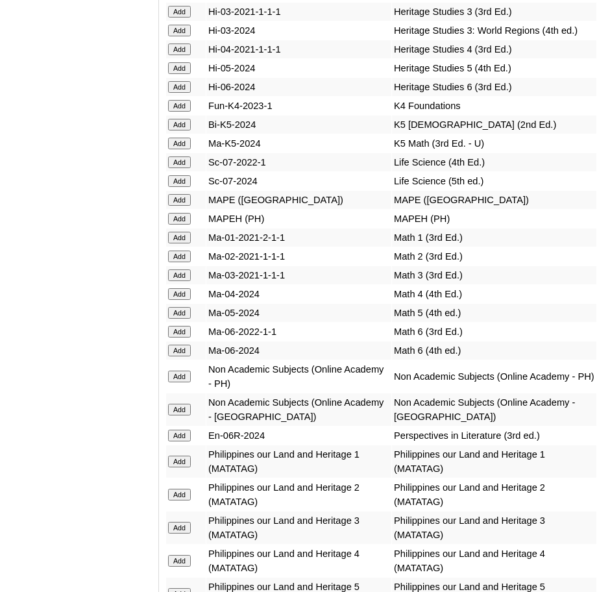
scroll to position [5687, 0]
click at [184, 370] on input "Add" at bounding box center [179, 376] width 23 height 12
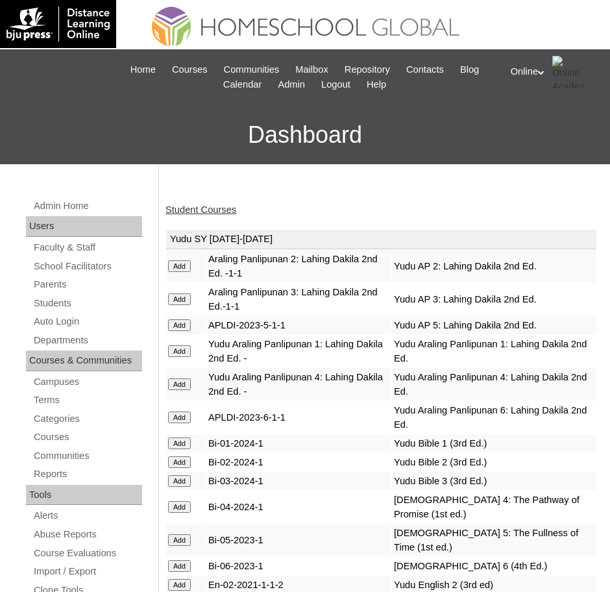
click at [197, 210] on link "Student Courses" at bounding box center [201, 209] width 71 height 10
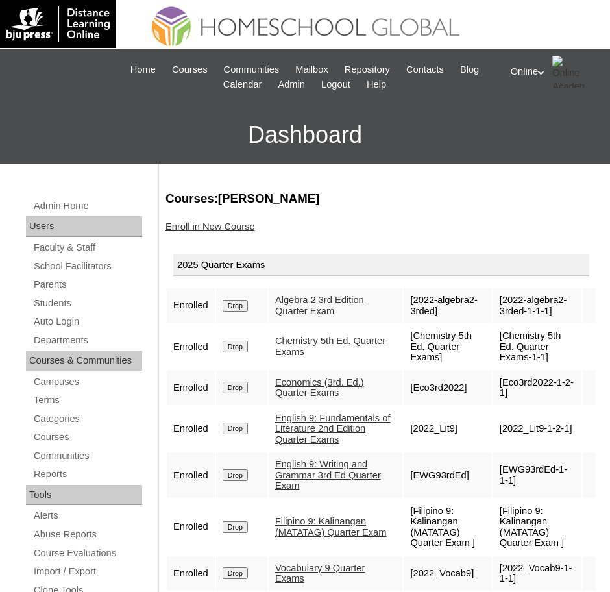
click at [217, 229] on link "Enroll in New Course" at bounding box center [211, 226] width 90 height 10
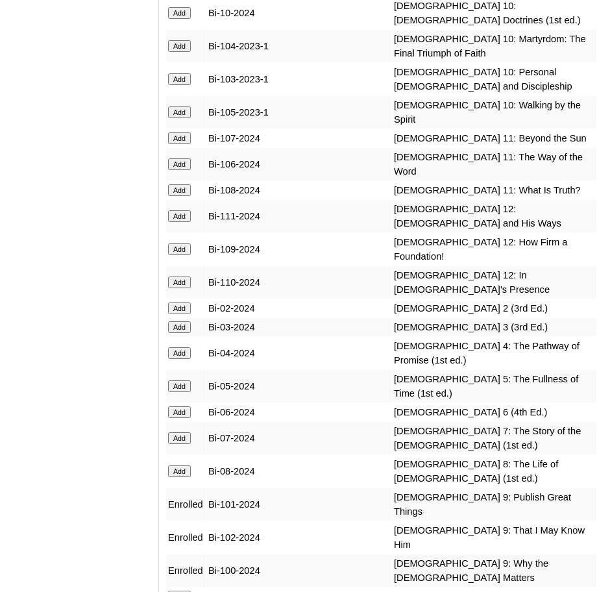
scroll to position [4142, 0]
